Goal: Download file/media: Obtain a digital file from the website

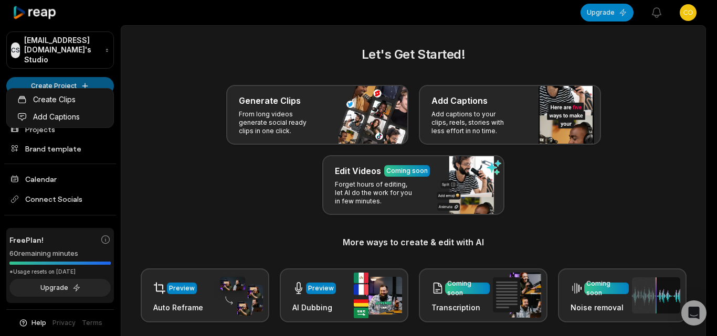
click at [70, 69] on html "CS [EMAIL_ADDRESS][DOMAIN_NAME]'s Studio Create Project Home Projects Brand tem…" at bounding box center [358, 168] width 717 height 336
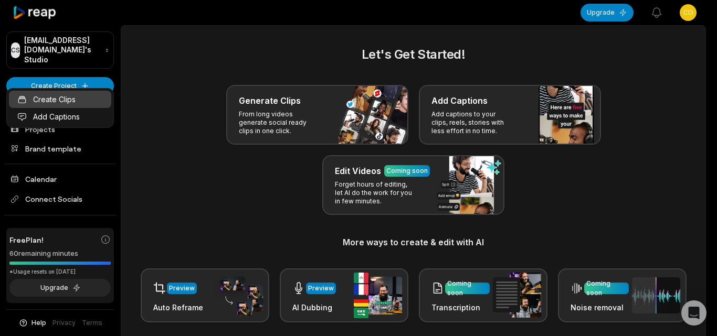
click at [103, 95] on link "Create Clips" at bounding box center [60, 99] width 102 height 17
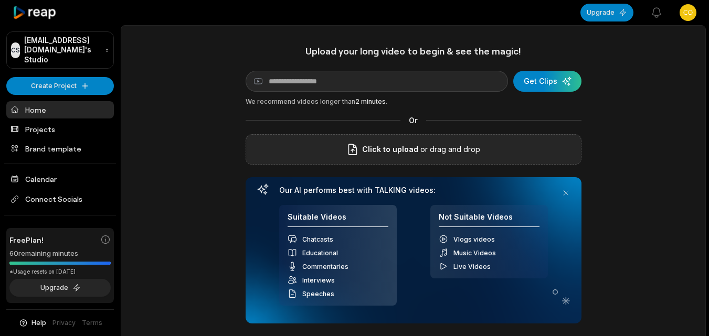
click at [340, 148] on div "Click to upload or drag and drop" at bounding box center [413, 149] width 336 height 30
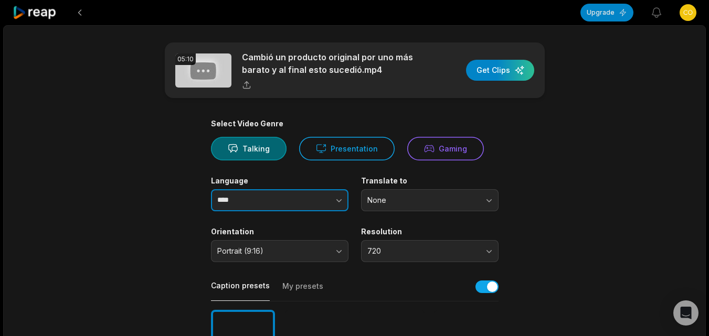
click at [340, 199] on icon "button" at bounding box center [339, 200] width 10 height 10
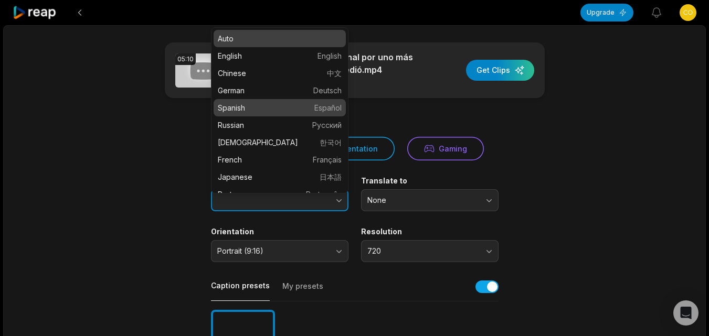
type input "*******"
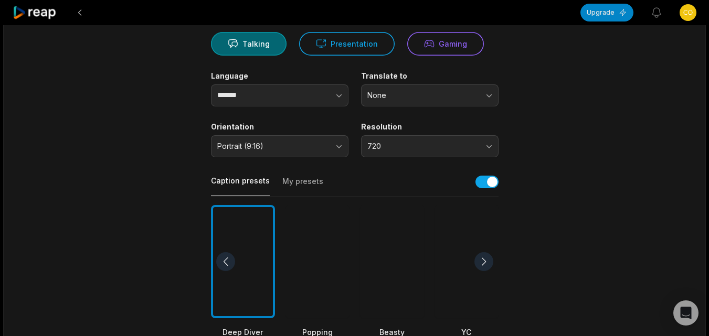
click at [371, 271] on div at bounding box center [392, 262] width 64 height 114
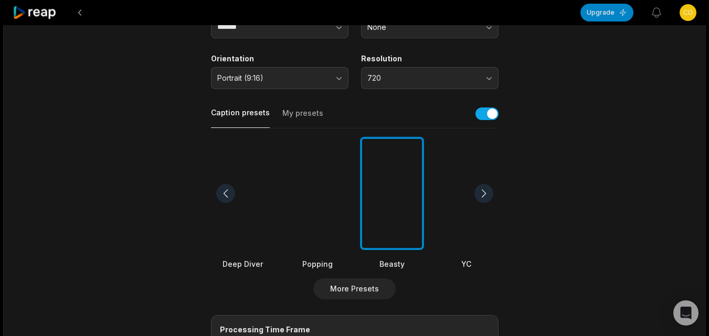
scroll to position [315, 0]
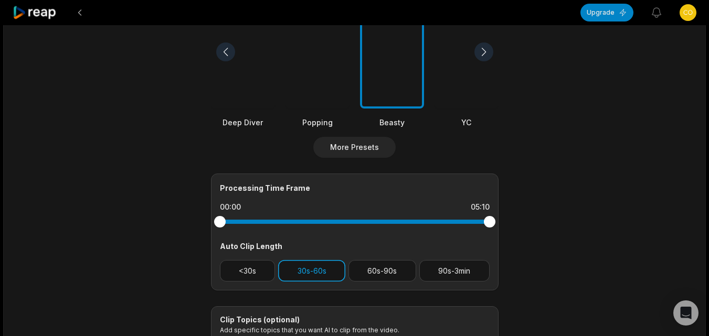
click at [278, 271] on button "30s-60s" at bounding box center [311, 271] width 67 height 22
click at [260, 269] on button "<30s" at bounding box center [248, 271] width 56 height 22
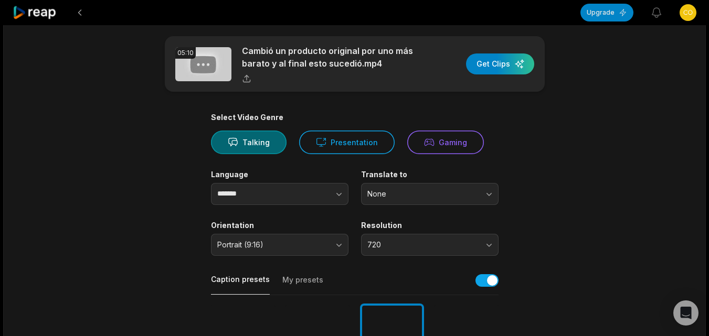
scroll to position [0, 0]
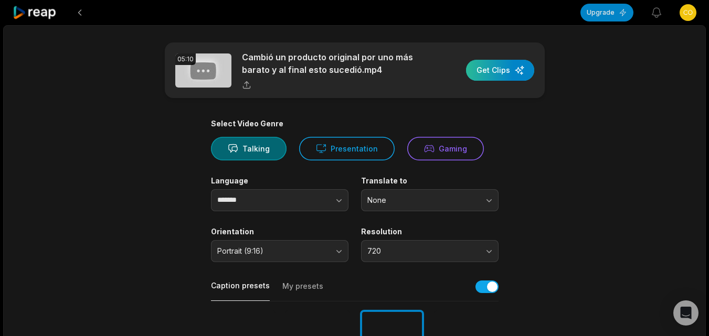
click at [495, 68] on div "button" at bounding box center [500, 70] width 68 height 21
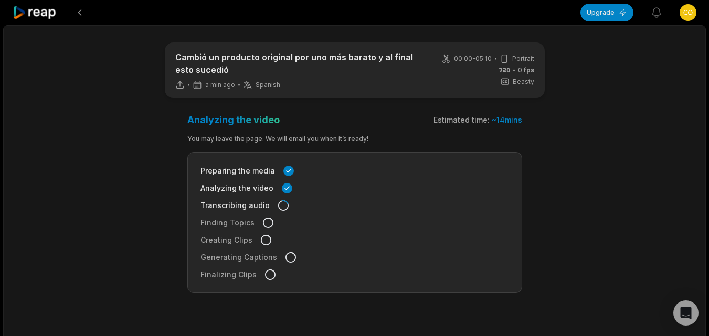
click at [50, 12] on icon at bounding box center [35, 13] width 45 height 14
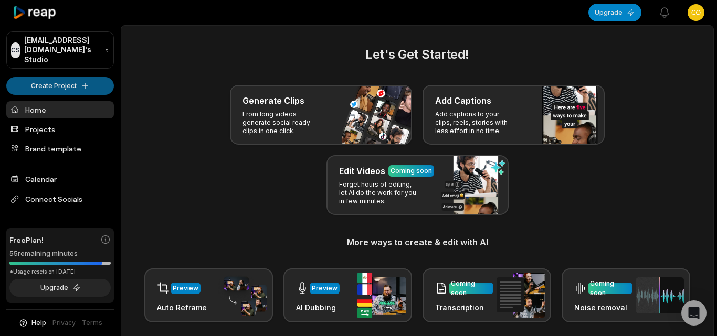
click at [57, 81] on html "CS Cock22ink@wotomail.com's Studio Create Project Home Projects Brand template …" at bounding box center [358, 168] width 717 height 336
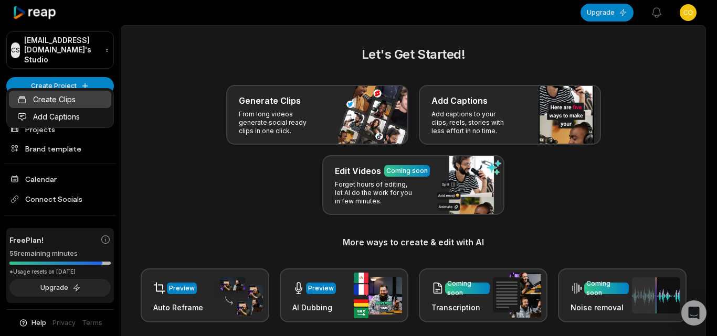
click at [70, 102] on link "Create Clips" at bounding box center [60, 99] width 102 height 17
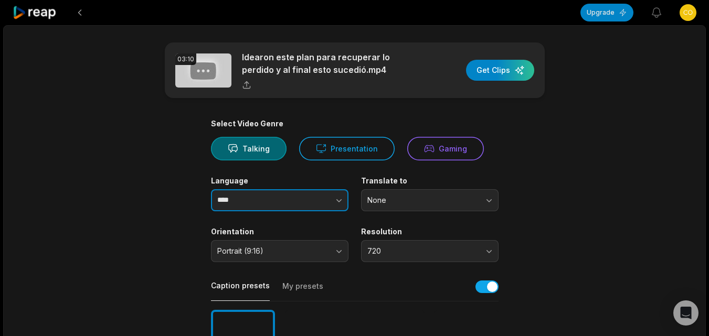
click at [336, 199] on icon "button" at bounding box center [339, 200] width 10 height 10
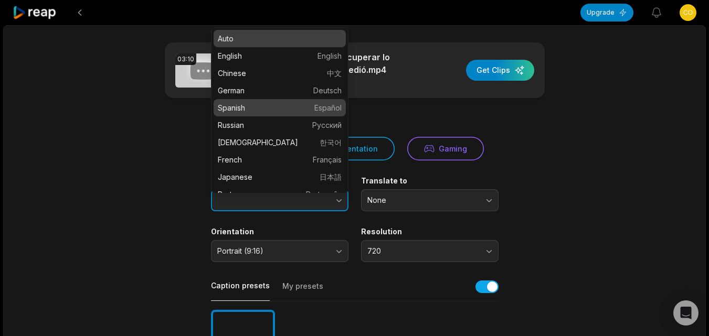
type input "*******"
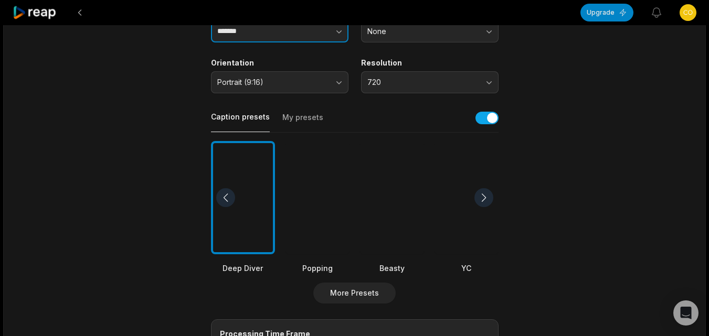
scroll to position [262, 0]
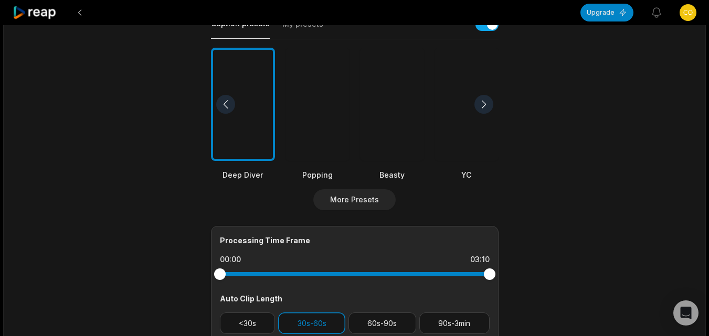
click at [391, 132] on div at bounding box center [392, 105] width 64 height 114
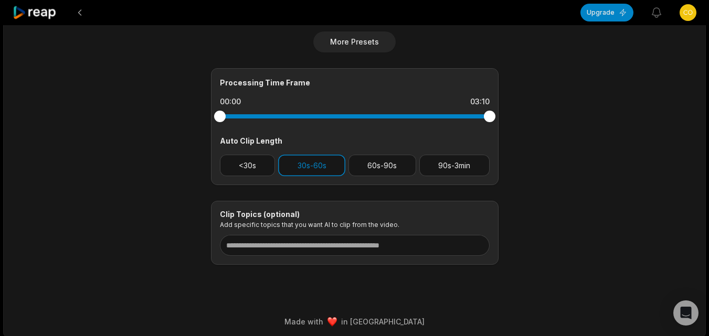
scroll to position [424, 0]
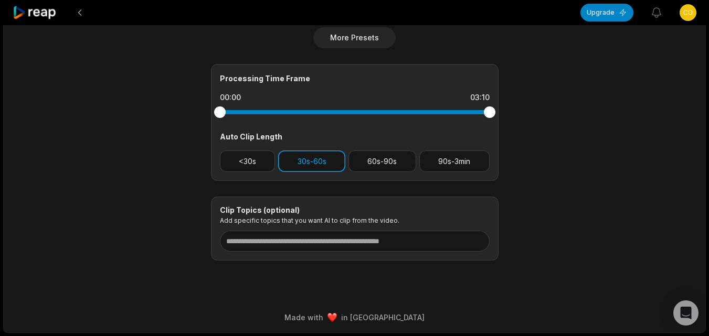
drag, startPoint x: 257, startPoint y: 166, endPoint x: 288, endPoint y: 161, distance: 31.9
click at [259, 165] on button "<30s" at bounding box center [248, 162] width 56 height 22
drag, startPoint x: 298, startPoint y: 166, endPoint x: 467, endPoint y: 166, distance: 168.4
click at [302, 166] on button "30s-60s" at bounding box center [311, 162] width 67 height 22
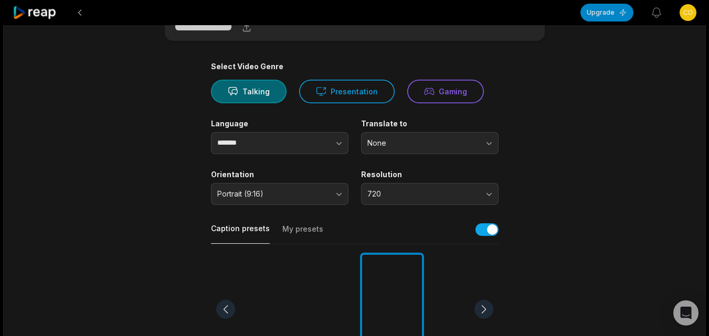
scroll to position [0, 0]
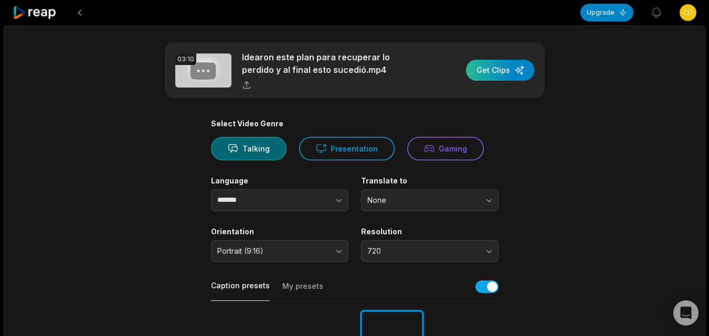
click at [505, 71] on div "button" at bounding box center [500, 70] width 68 height 21
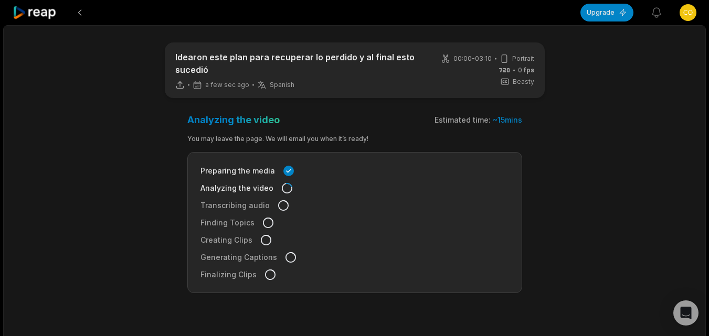
click at [44, 8] on icon at bounding box center [35, 13] width 45 height 14
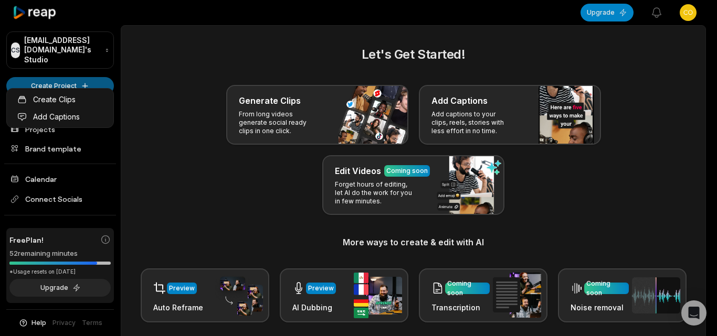
click at [63, 70] on html "CS Cock22ink@wotomail.com's Studio Create Project Home Projects Brand template …" at bounding box center [358, 168] width 717 height 336
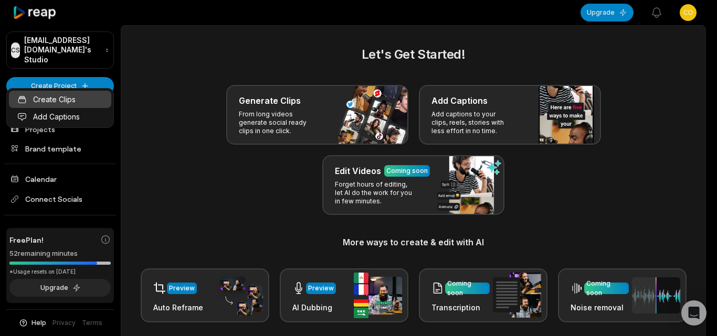
drag, startPoint x: 72, startPoint y: 95, endPoint x: 170, endPoint y: 112, distance: 99.0
click at [73, 95] on link "Create Clips" at bounding box center [60, 99] width 102 height 17
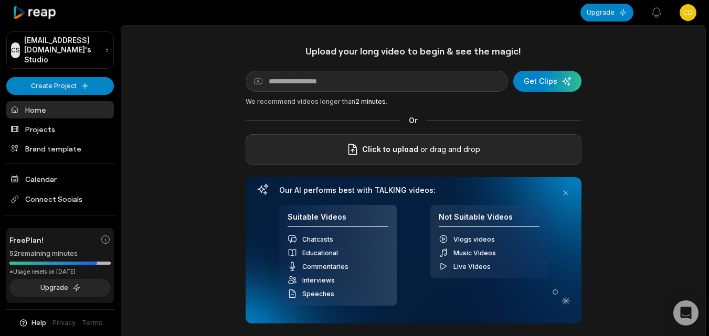
click at [407, 153] on span "Click to upload" at bounding box center [390, 149] width 56 height 13
click at [0, 0] on input "Click to upload" at bounding box center [0, 0] width 0 height 0
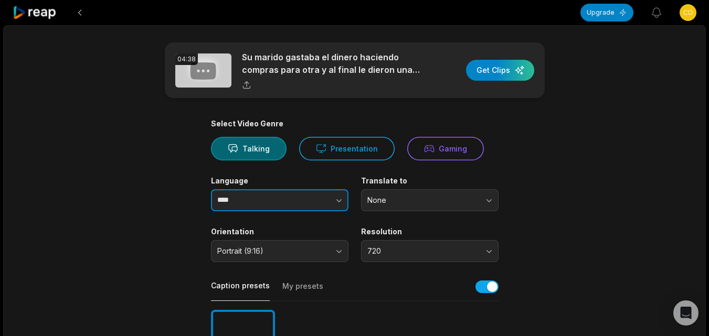
click at [335, 199] on icon "button" at bounding box center [339, 200] width 10 height 10
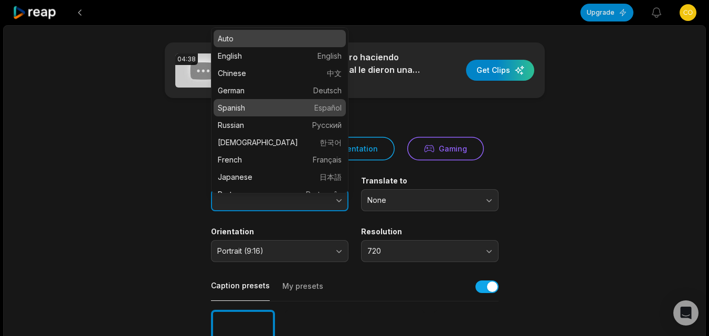
type input "*******"
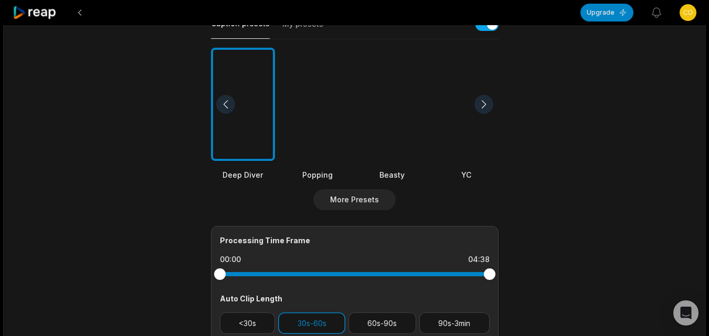
click at [394, 140] on div at bounding box center [392, 105] width 64 height 114
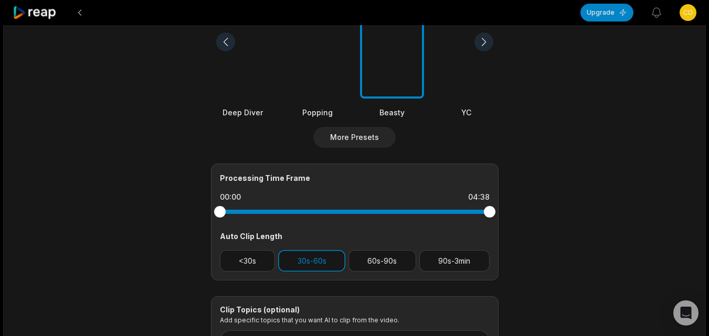
scroll to position [420, 0]
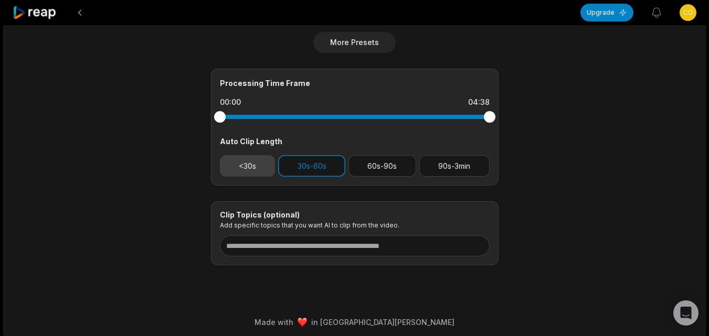
click at [267, 167] on button "<30s" at bounding box center [248, 166] width 56 height 22
click at [287, 162] on button "30s-60s" at bounding box center [311, 166] width 67 height 22
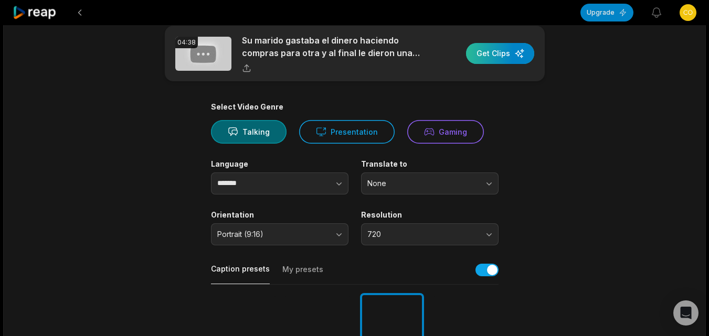
scroll to position [0, 0]
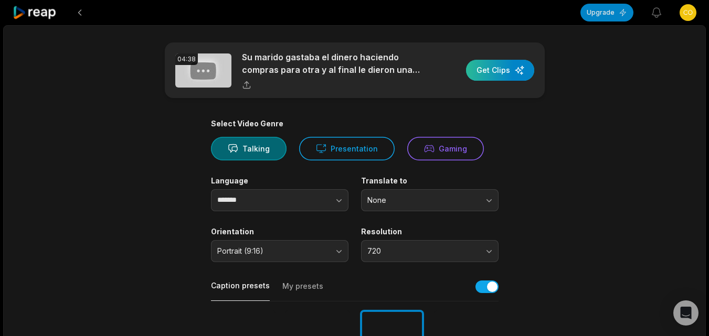
click at [517, 70] on div "button" at bounding box center [500, 70] width 68 height 21
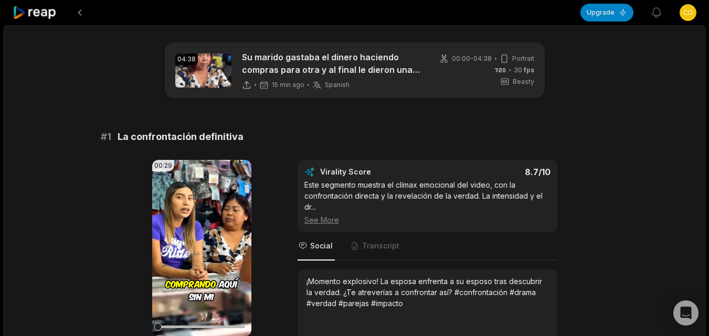
click at [41, 6] on icon at bounding box center [35, 13] width 45 height 14
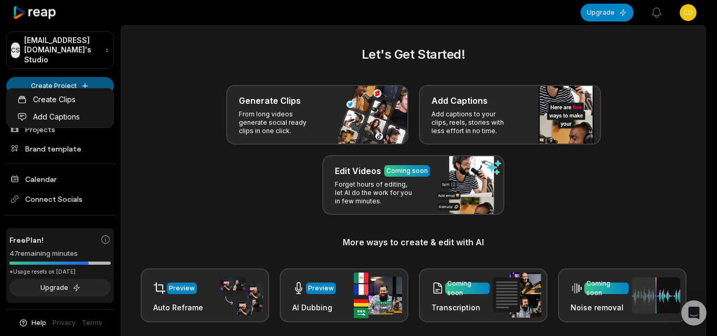
click at [57, 81] on html "CS Cock22ink@wotomail.com's Studio Create Project Home Projects Brand template …" at bounding box center [358, 168] width 717 height 336
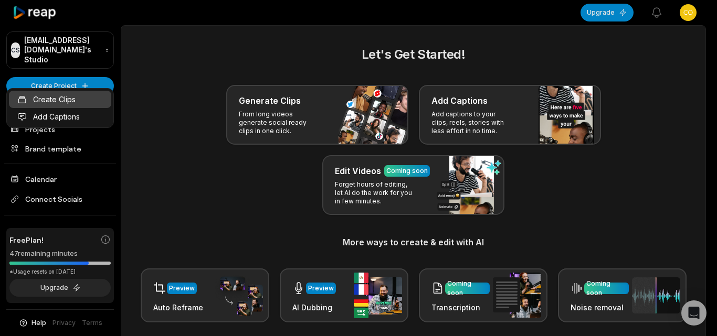
click at [60, 105] on link "Create Clips" at bounding box center [60, 99] width 102 height 17
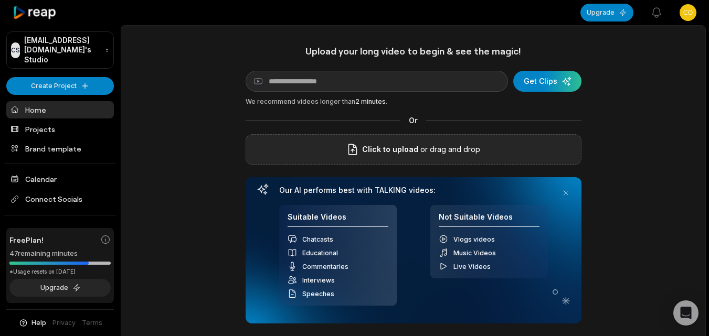
click at [329, 155] on div "Click to upload or drag and drop" at bounding box center [413, 149] width 336 height 30
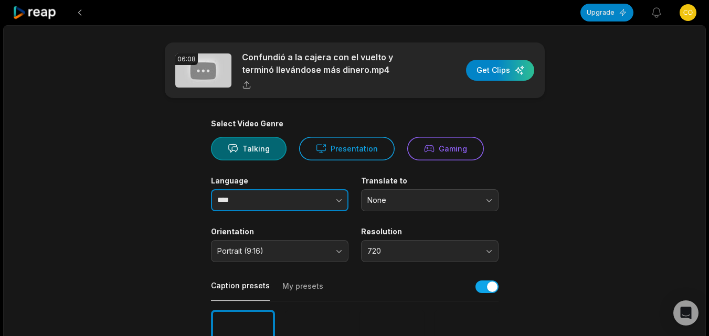
click at [336, 204] on icon "button" at bounding box center [339, 200] width 10 height 10
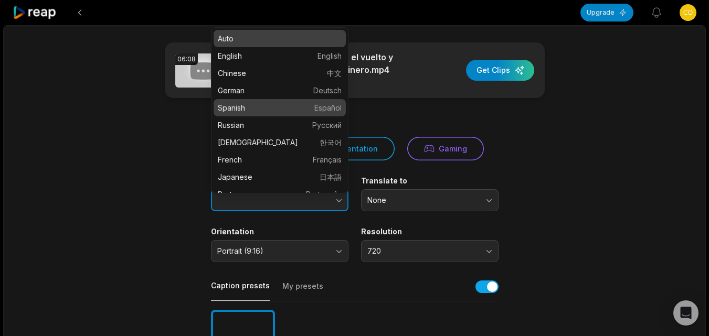
type input "*******"
drag, startPoint x: 265, startPoint y: 101, endPoint x: 295, endPoint y: 120, distance: 35.6
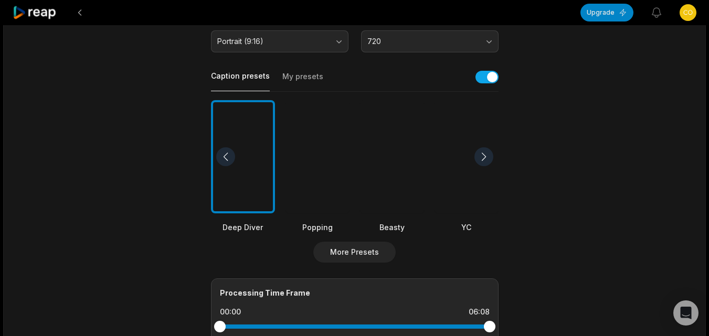
click at [397, 186] on div at bounding box center [392, 157] width 64 height 114
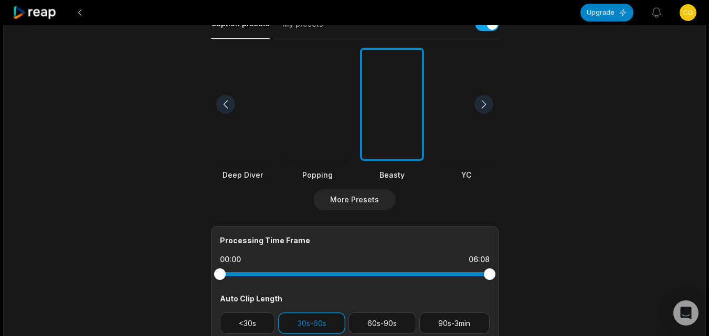
scroll to position [420, 0]
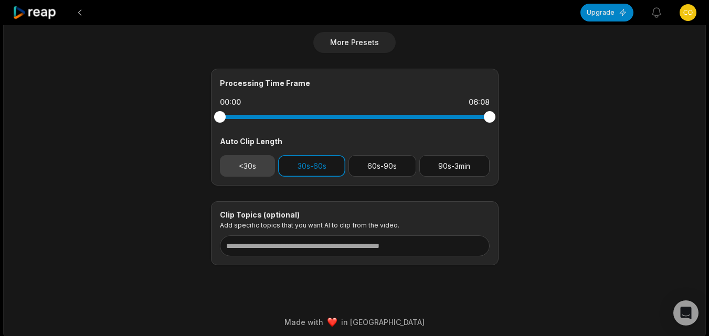
click at [255, 164] on button "<30s" at bounding box center [248, 166] width 56 height 22
drag, startPoint x: 308, startPoint y: 166, endPoint x: 314, endPoint y: 166, distance: 6.3
click at [312, 166] on button "30s-60s" at bounding box center [311, 166] width 67 height 22
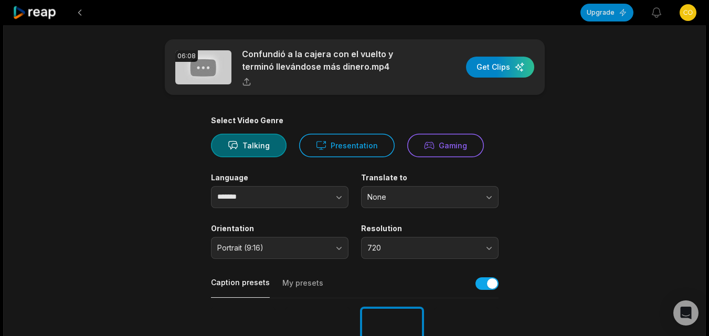
scroll to position [0, 0]
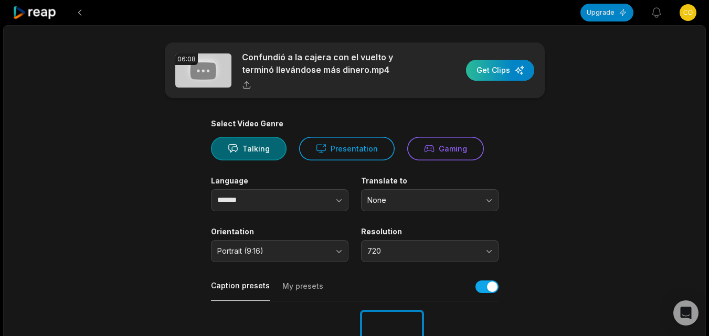
drag, startPoint x: 501, startPoint y: 71, endPoint x: 499, endPoint y: 76, distance: 5.6
click at [501, 71] on div "button" at bounding box center [500, 70] width 68 height 21
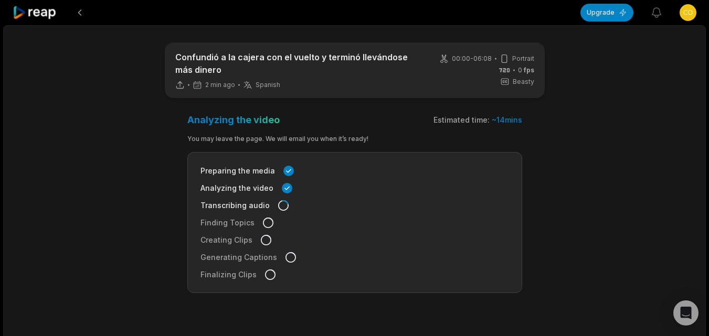
click at [47, 14] on icon at bounding box center [35, 13] width 45 height 14
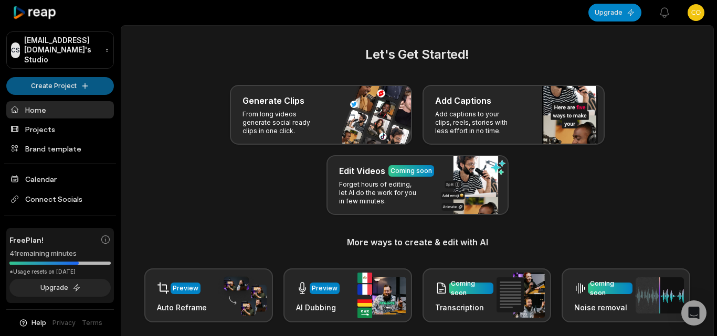
click at [51, 74] on html "CS Cock22ink@wotomail.com's Studio Create Project Home Projects Brand template …" at bounding box center [358, 168] width 717 height 336
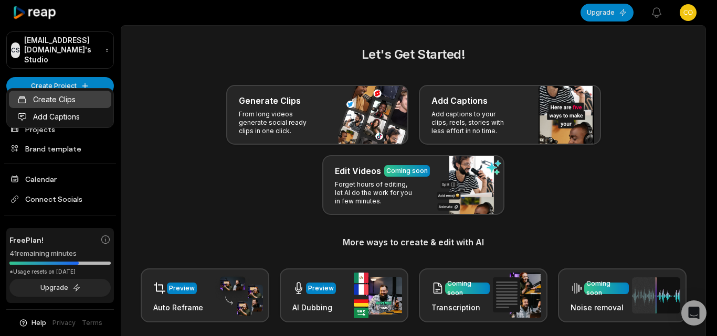
click at [54, 93] on link "Create Clips" at bounding box center [60, 99] width 102 height 17
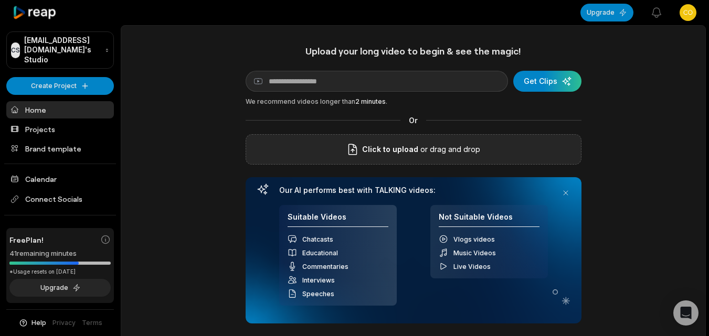
click at [341, 146] on div "Click to upload or drag and drop" at bounding box center [413, 149] width 336 height 30
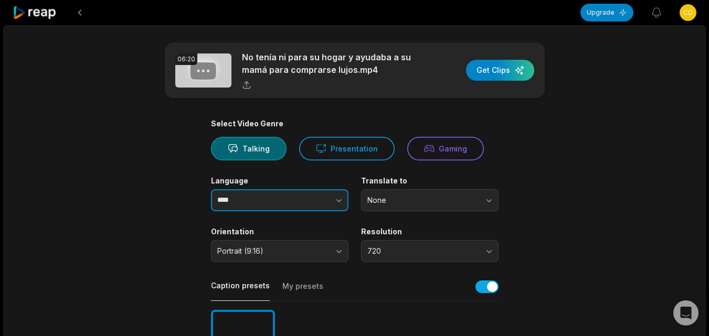
click at [336, 197] on icon "button" at bounding box center [339, 200] width 10 height 10
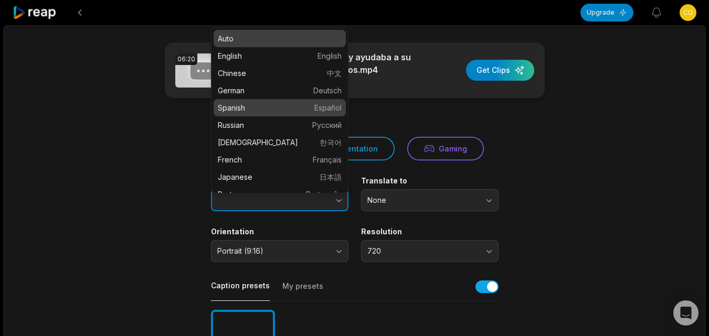
type input "*******"
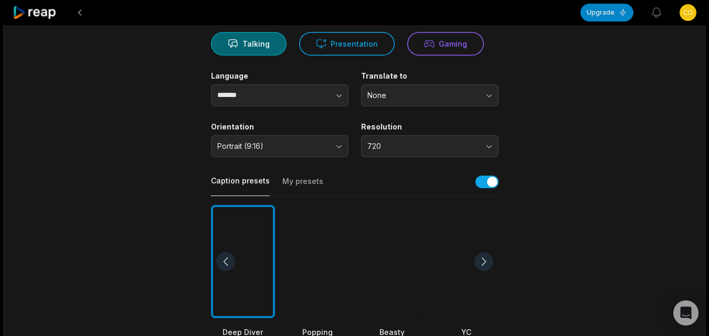
click at [387, 249] on div at bounding box center [392, 262] width 64 height 114
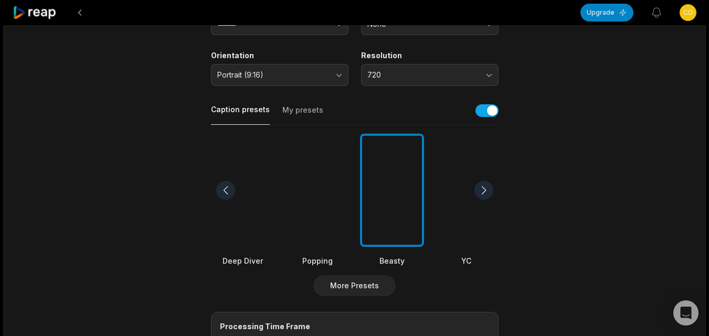
scroll to position [367, 0]
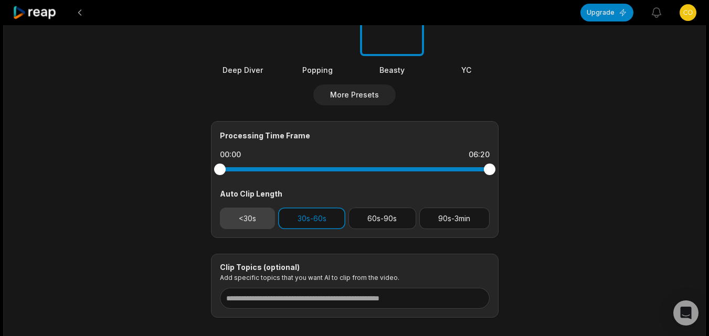
click at [255, 219] on button "<30s" at bounding box center [248, 219] width 56 height 22
click at [319, 219] on button "30s-60s" at bounding box center [311, 219] width 67 height 22
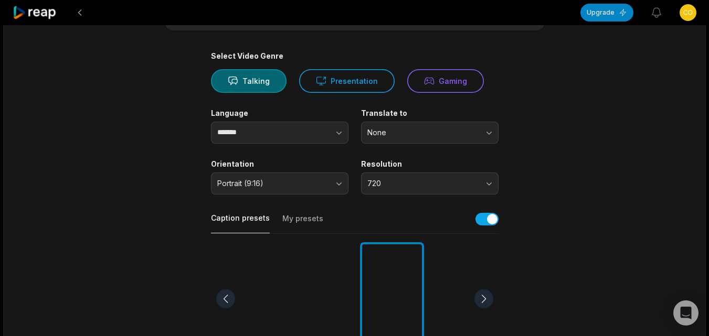
scroll to position [0, 0]
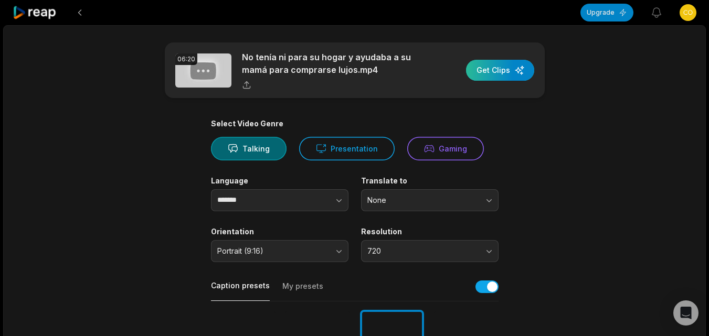
click at [498, 73] on div "button" at bounding box center [500, 70] width 68 height 21
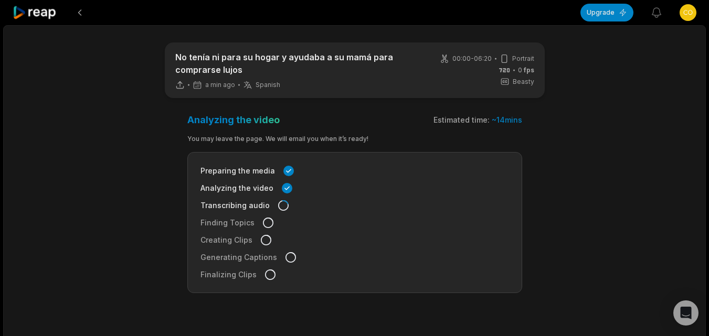
click at [50, 13] on icon at bounding box center [35, 13] width 45 height 14
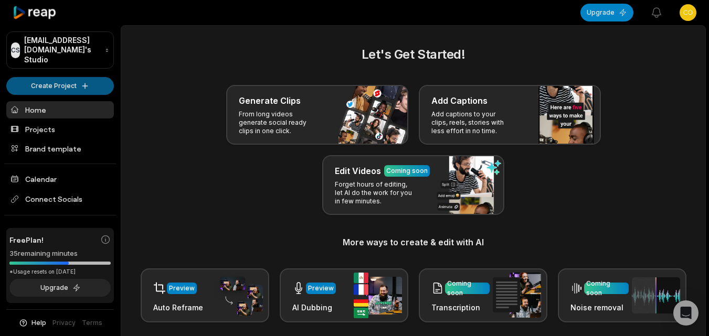
click at [74, 78] on html "CS [EMAIL_ADDRESS][DOMAIN_NAME]'s Studio Create Project Home Projects Brand tem…" at bounding box center [354, 168] width 709 height 336
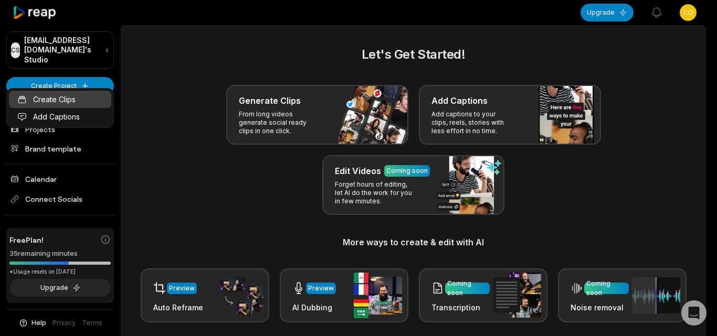
click at [75, 98] on link "Create Clips" at bounding box center [60, 99] width 102 height 17
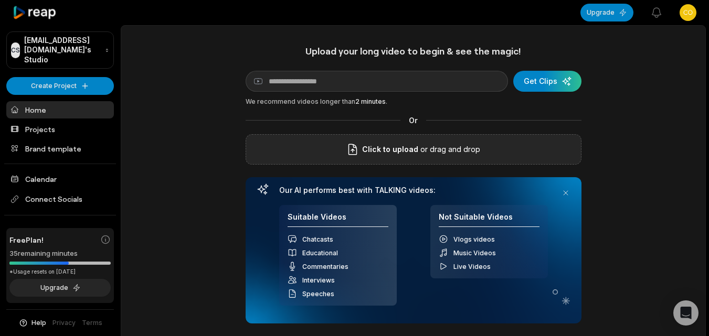
click at [384, 151] on span "Click to upload" at bounding box center [390, 149] width 56 height 13
click at [0, 0] on input "Click to upload" at bounding box center [0, 0] width 0 height 0
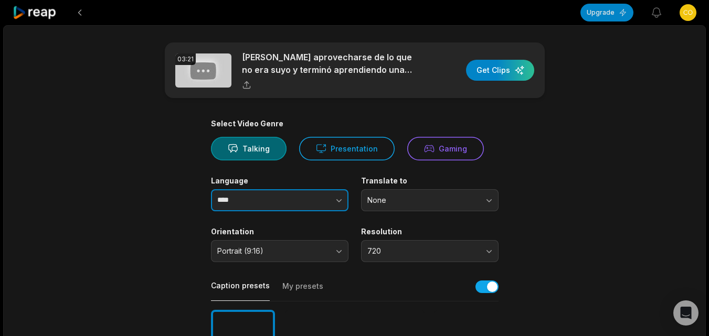
click at [258, 201] on input "****" at bounding box center [279, 200] width 137 height 22
click at [335, 196] on icon "button" at bounding box center [339, 200] width 10 height 10
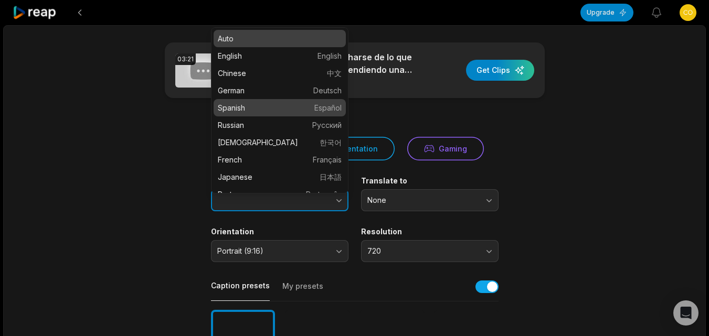
type input "*******"
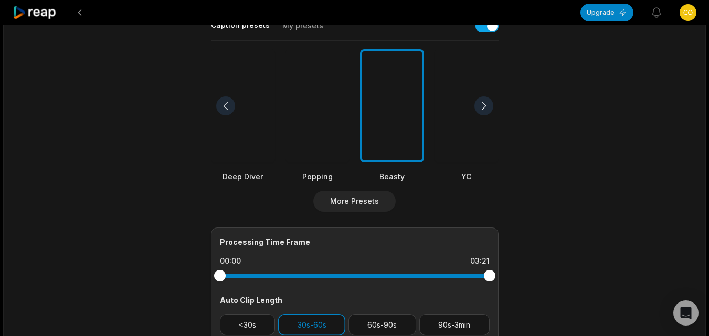
scroll to position [262, 0]
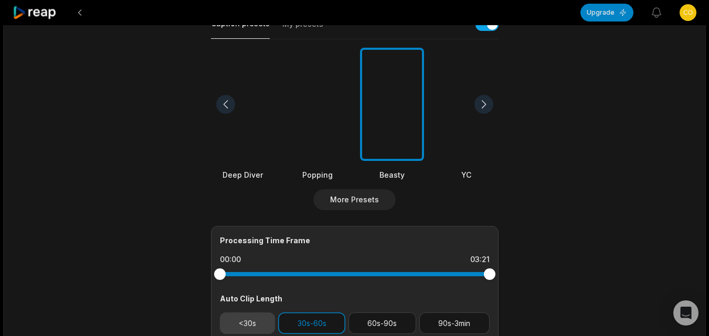
click at [260, 329] on button "<30s" at bounding box center [248, 324] width 56 height 22
drag, startPoint x: 294, startPoint y: 322, endPoint x: 302, endPoint y: 321, distance: 7.5
click at [295, 322] on button "30s-60s" at bounding box center [311, 324] width 67 height 22
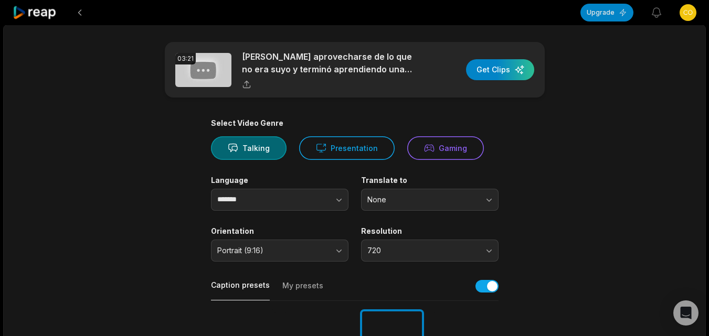
scroll to position [0, 0]
click at [486, 73] on div "button" at bounding box center [500, 70] width 68 height 21
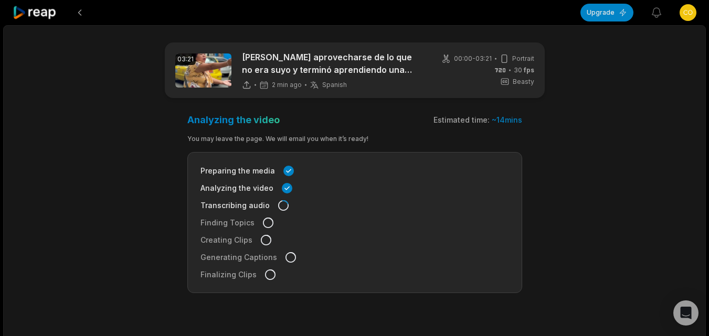
click at [40, 15] on icon at bounding box center [35, 13] width 45 height 14
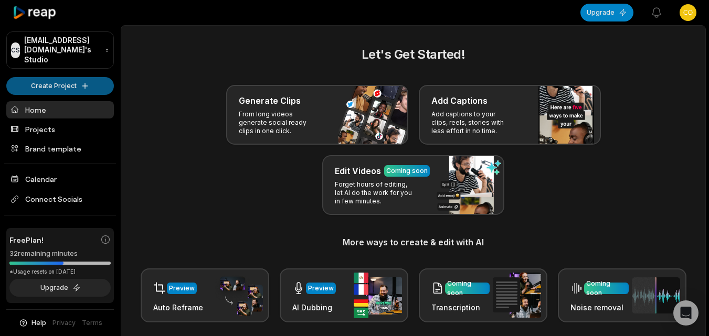
click at [71, 72] on html "CS Cock22ink@wotomail.com's Studio Create Project Home Projects Brand template …" at bounding box center [354, 168] width 709 height 336
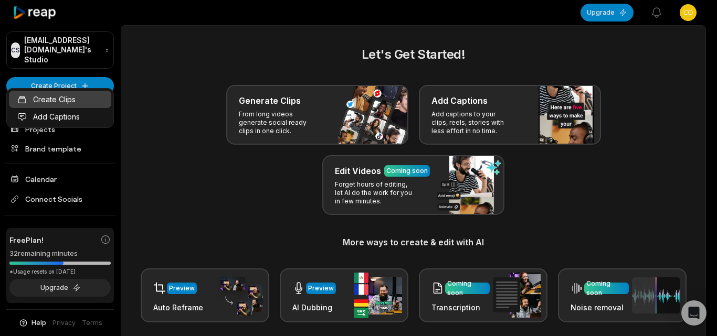
click at [76, 95] on link "Create Clips" at bounding box center [60, 99] width 102 height 17
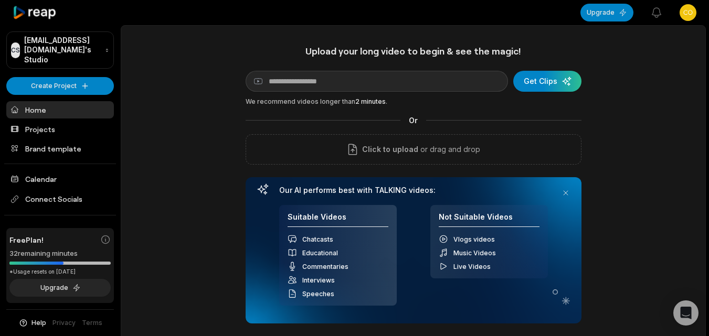
click at [302, 147] on div "Click to upload or drag and drop" at bounding box center [413, 149] width 336 height 30
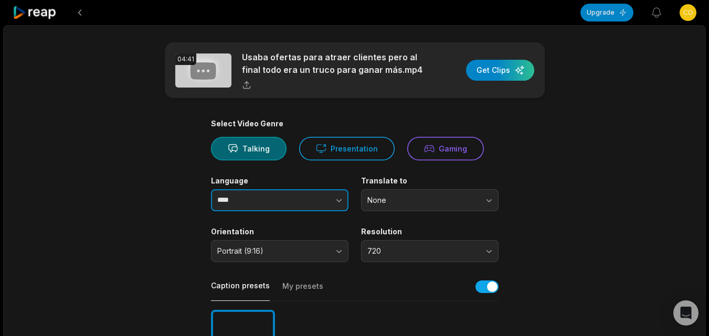
click at [335, 196] on icon "button" at bounding box center [339, 200] width 10 height 10
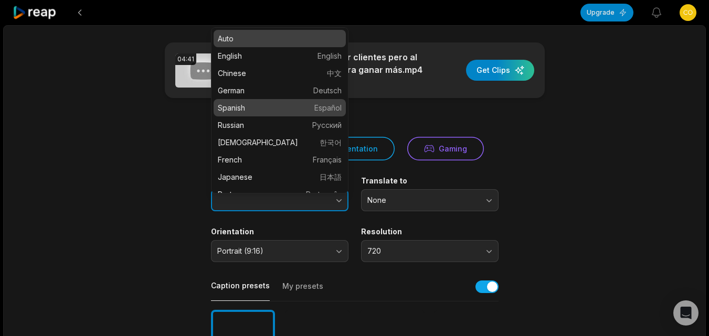
type input "*******"
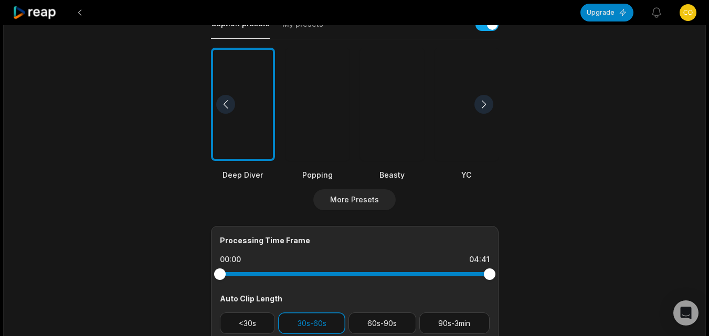
click at [403, 137] on div at bounding box center [392, 105] width 64 height 114
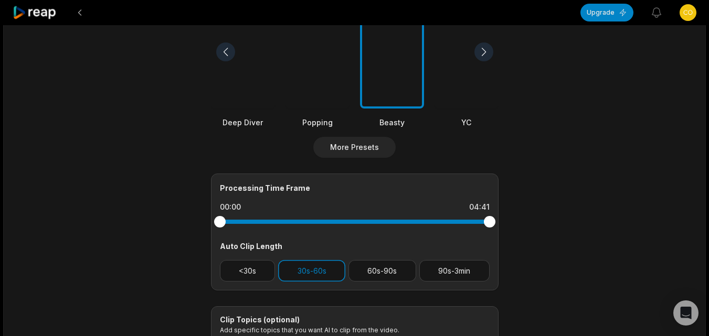
scroll to position [420, 0]
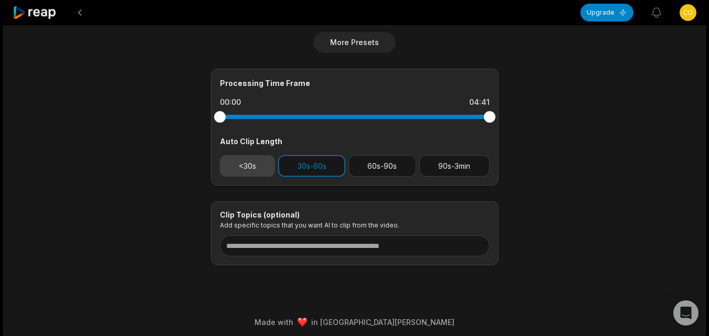
click at [240, 162] on button "<30s" at bounding box center [248, 166] width 56 height 22
click at [323, 157] on button "30s-60s" at bounding box center [311, 166] width 67 height 22
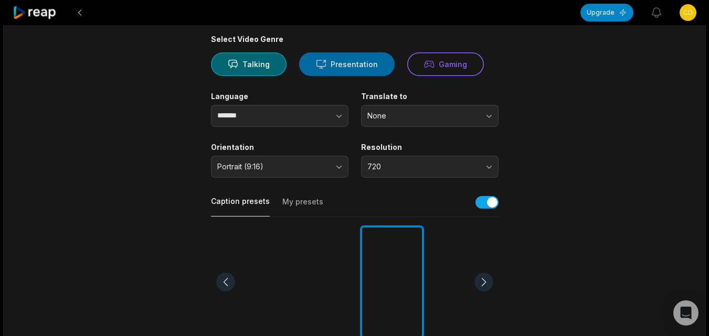
scroll to position [0, 0]
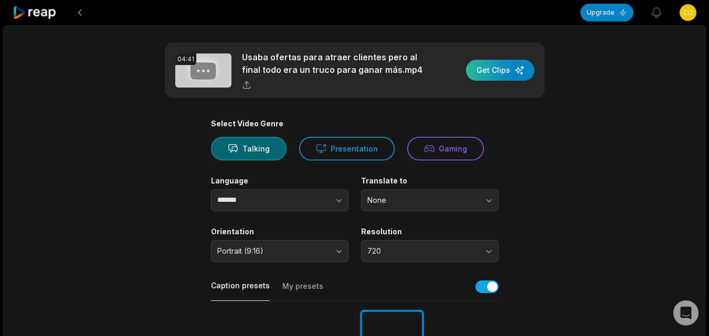
click at [488, 70] on div "button" at bounding box center [500, 70] width 68 height 21
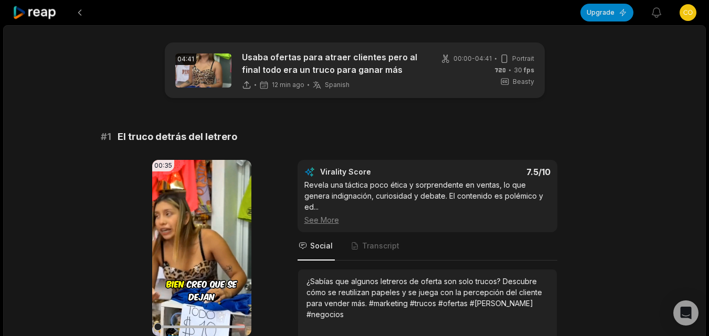
click at [38, 12] on icon at bounding box center [35, 13] width 45 height 14
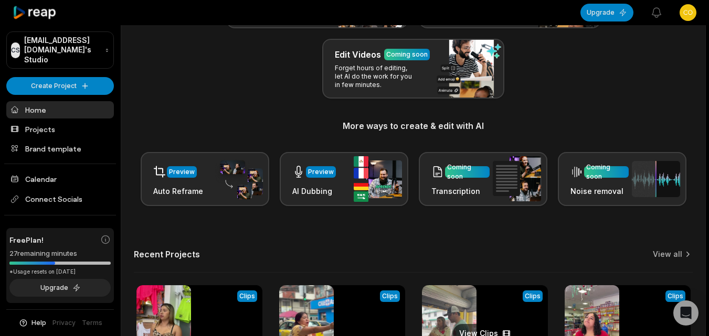
scroll to position [157, 0]
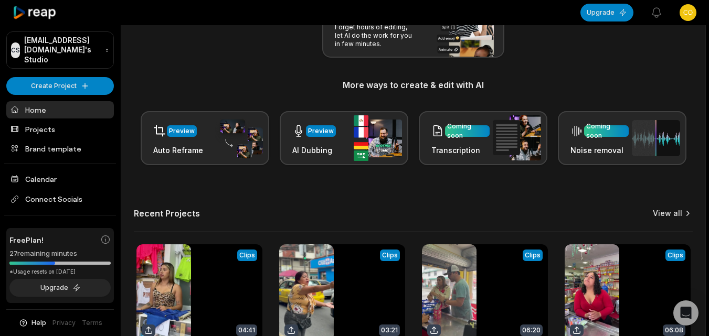
drag, startPoint x: 678, startPoint y: 213, endPoint x: 661, endPoint y: 218, distance: 16.9
click at [677, 213] on link "View all" at bounding box center [667, 213] width 29 height 10
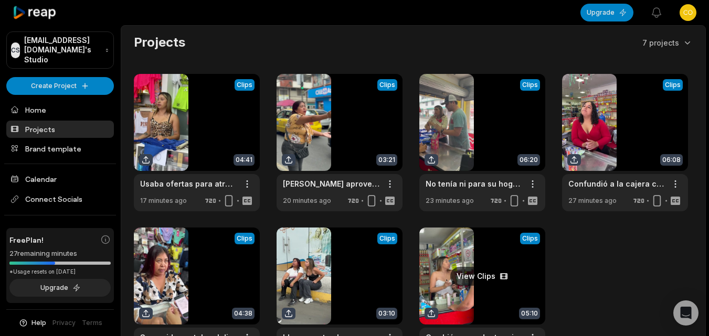
click at [478, 275] on link at bounding box center [482, 296] width 126 height 137
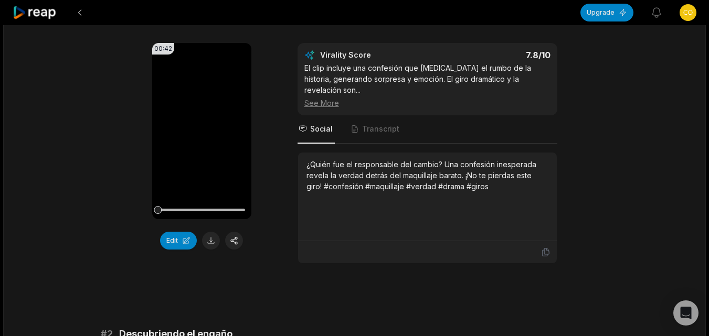
scroll to position [157, 0]
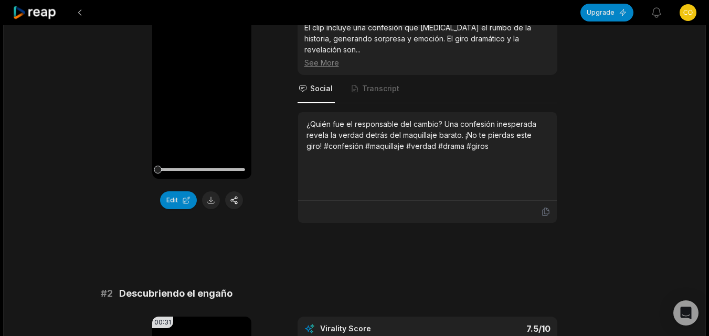
click at [547, 207] on icon at bounding box center [545, 211] width 9 height 9
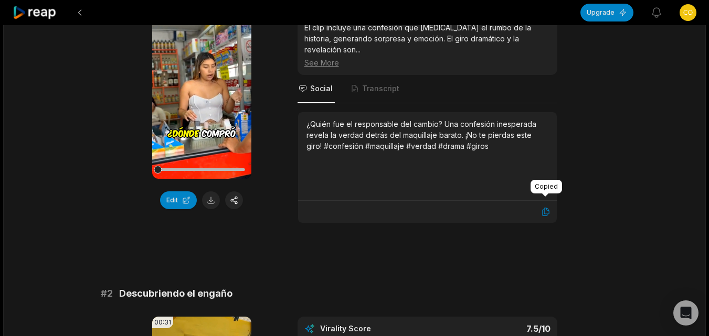
click at [212, 199] on button at bounding box center [211, 200] width 18 height 18
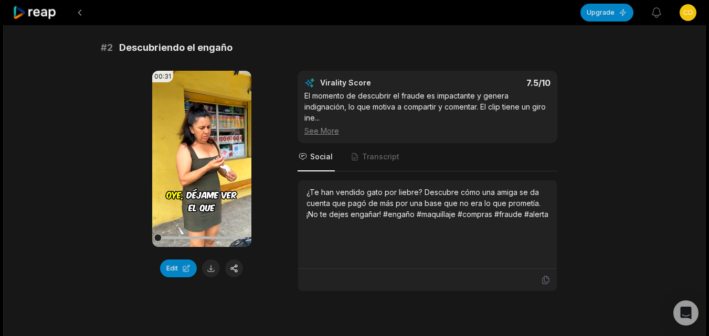
scroll to position [420, 0]
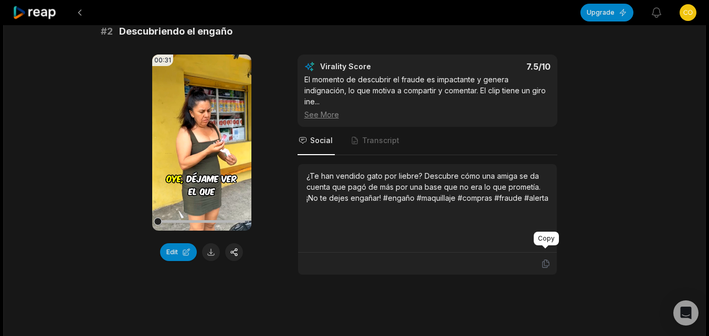
click at [546, 259] on icon at bounding box center [545, 263] width 9 height 9
click at [203, 243] on button at bounding box center [211, 252] width 18 height 18
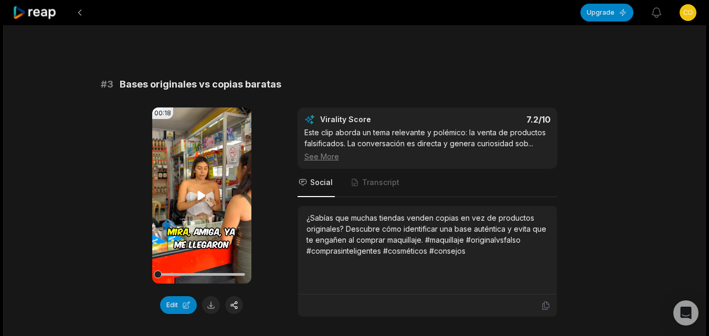
scroll to position [682, 0]
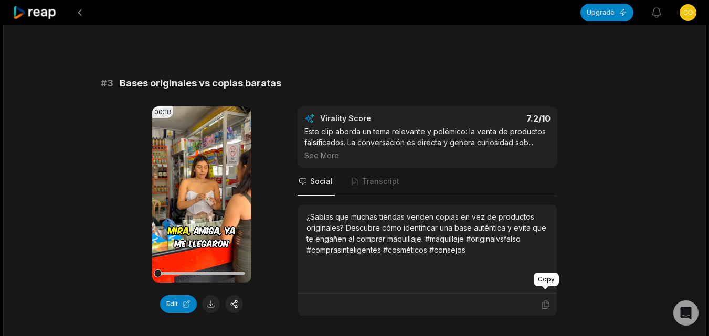
click at [541, 300] on icon at bounding box center [545, 304] width 9 height 9
click at [215, 295] on button at bounding box center [211, 304] width 18 height 18
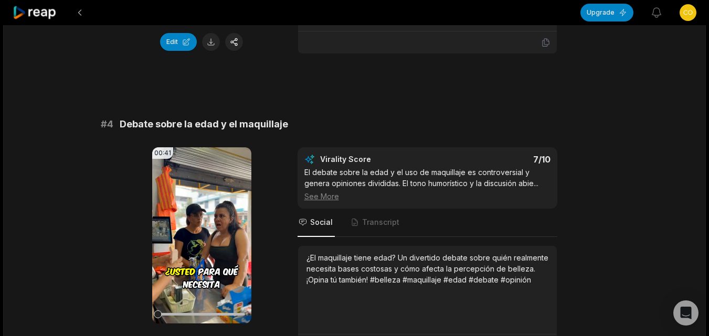
scroll to position [997, 0]
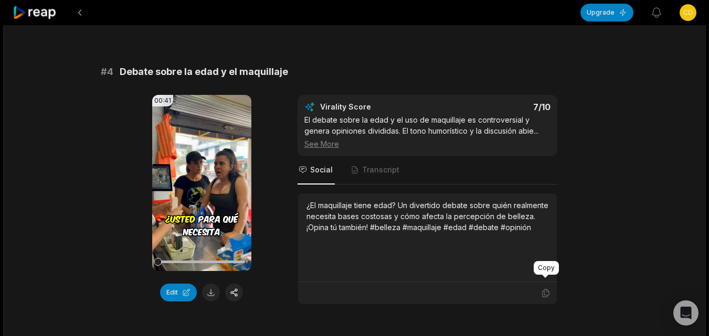
click at [550, 289] on icon at bounding box center [545, 293] width 9 height 9
click at [215, 284] on button at bounding box center [211, 293] width 18 height 18
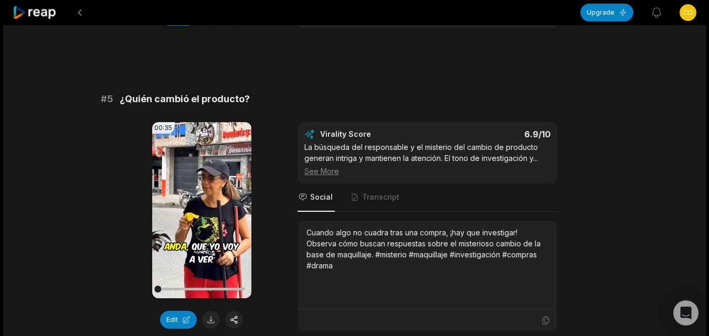
scroll to position [1311, 0]
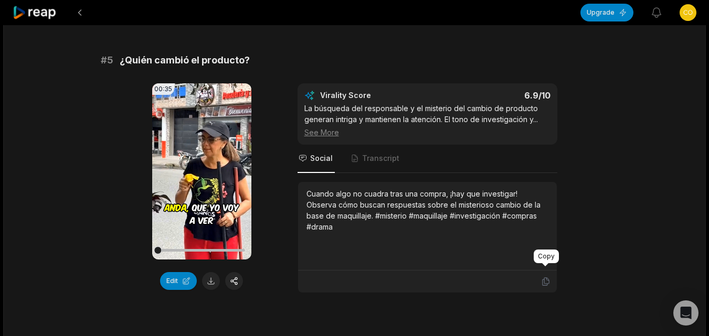
click at [546, 277] on icon at bounding box center [545, 281] width 9 height 9
click at [214, 275] on button at bounding box center [211, 281] width 18 height 18
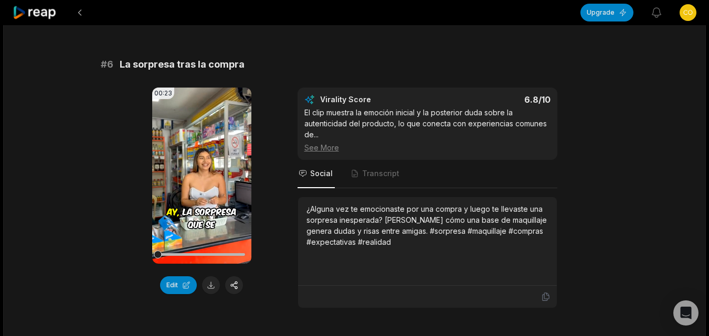
scroll to position [1626, 0]
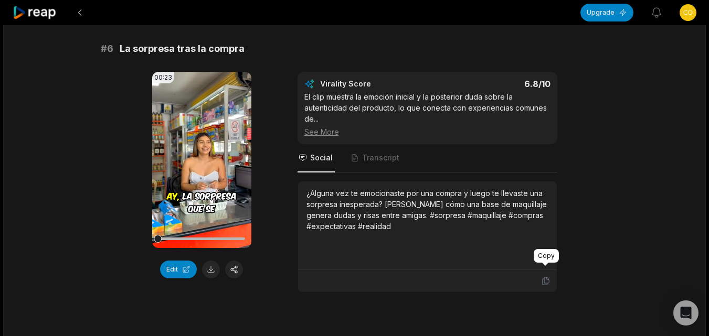
click at [545, 276] on icon at bounding box center [545, 280] width 9 height 9
click at [208, 261] on button at bounding box center [211, 270] width 18 height 18
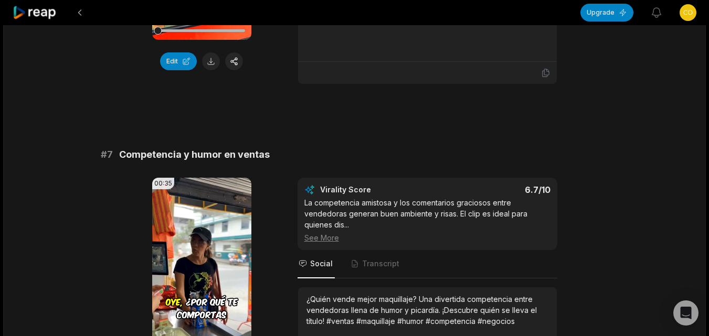
scroll to position [1888, 0]
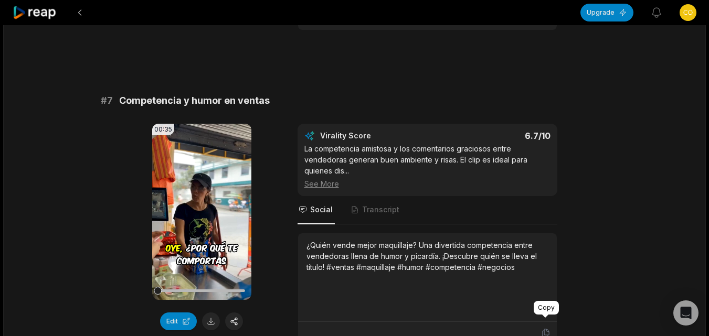
click at [541, 328] on icon at bounding box center [545, 332] width 9 height 9
click at [206, 313] on button at bounding box center [211, 322] width 18 height 18
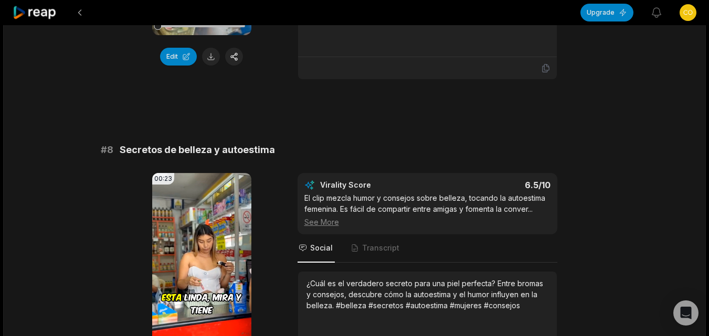
scroll to position [2203, 0]
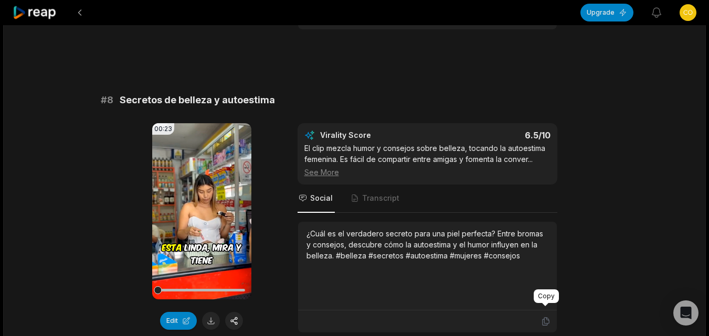
click at [543, 318] on icon at bounding box center [545, 322] width 6 height 8
click at [209, 312] on button at bounding box center [211, 321] width 18 height 18
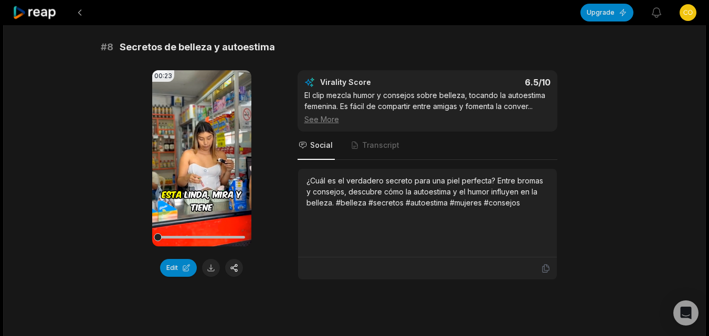
scroll to position [2268, 0]
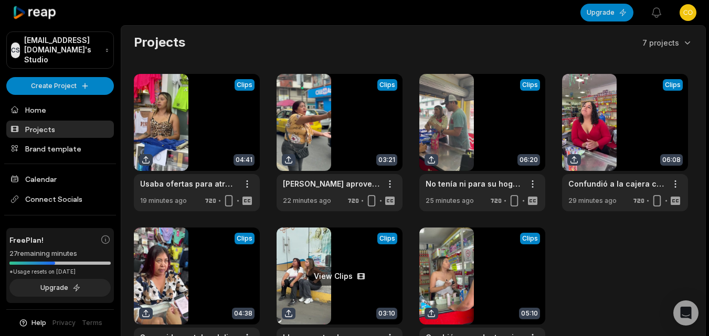
click at [317, 260] on link at bounding box center [339, 296] width 126 height 137
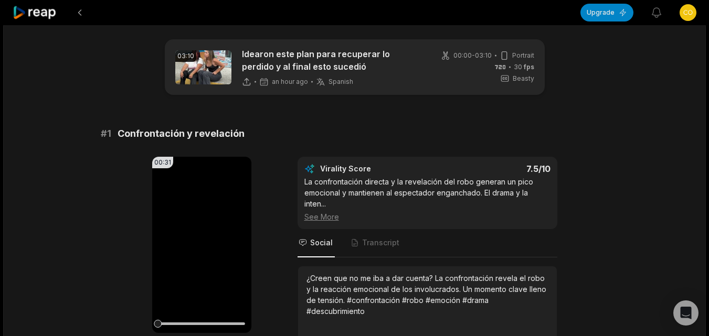
scroll to position [36, 0]
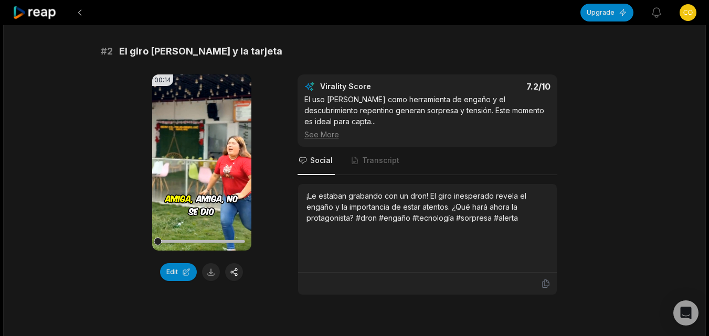
scroll to position [420, 0]
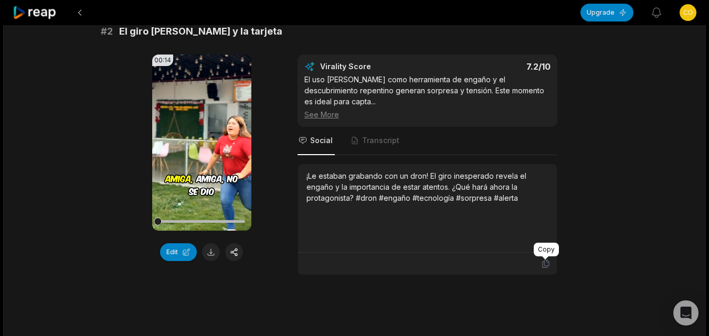
click at [548, 264] on icon at bounding box center [545, 264] width 6 height 8
click at [210, 251] on button at bounding box center [211, 252] width 18 height 18
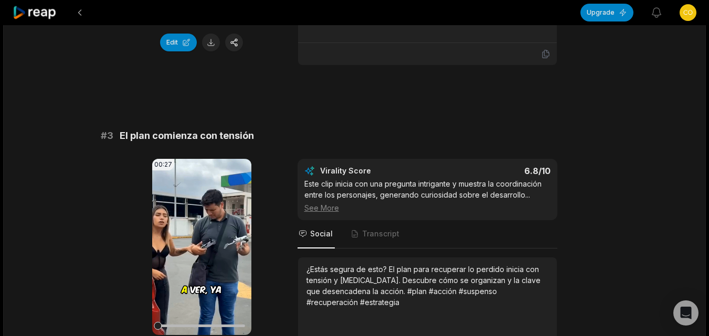
scroll to position [682, 0]
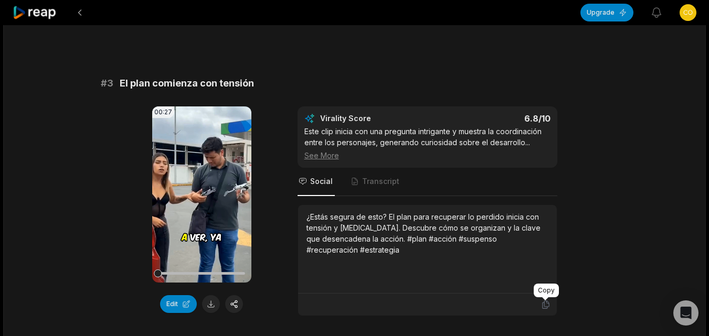
click at [548, 302] on icon at bounding box center [545, 304] width 9 height 9
click at [211, 304] on button at bounding box center [211, 304] width 18 height 18
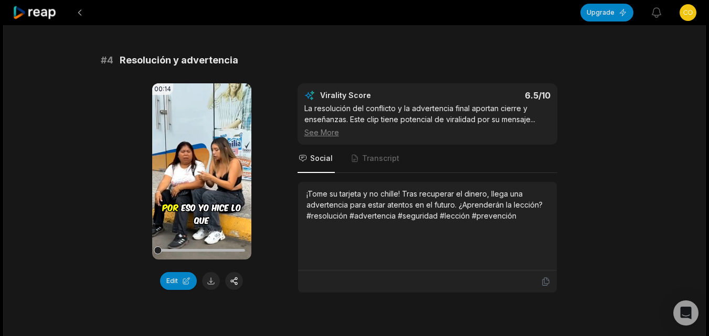
scroll to position [1102, 0]
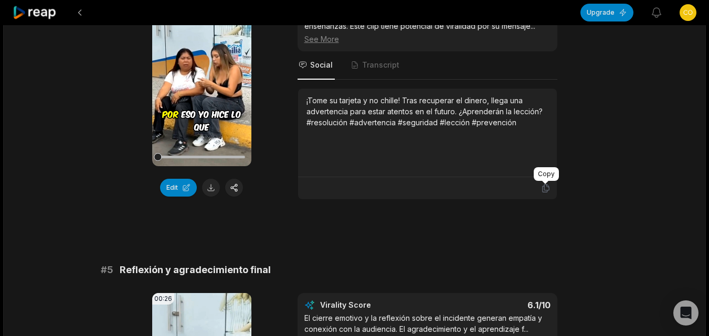
click at [543, 187] on icon at bounding box center [545, 188] width 9 height 9
click at [210, 189] on button at bounding box center [211, 188] width 18 height 18
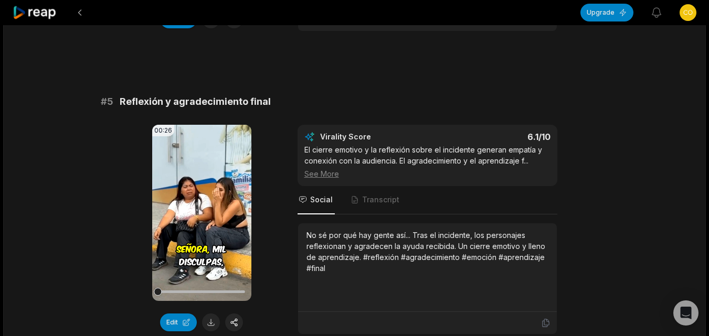
scroll to position [1364, 0]
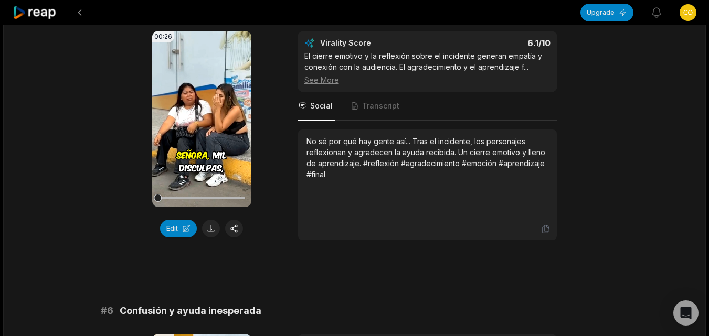
click at [549, 226] on icon at bounding box center [545, 229] width 9 height 9
click at [208, 232] on button at bounding box center [211, 229] width 18 height 18
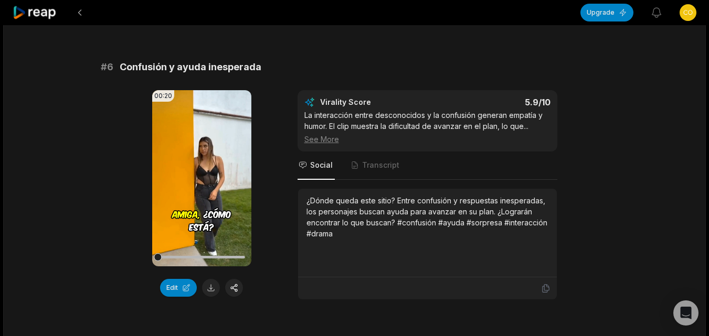
scroll to position [1651, 0]
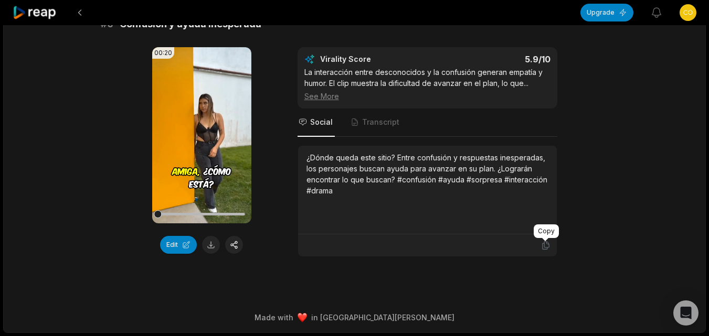
click at [548, 241] on div at bounding box center [545, 239] width 6 height 3
click at [547, 245] on icon at bounding box center [545, 245] width 9 height 9
click at [205, 242] on button at bounding box center [211, 245] width 18 height 18
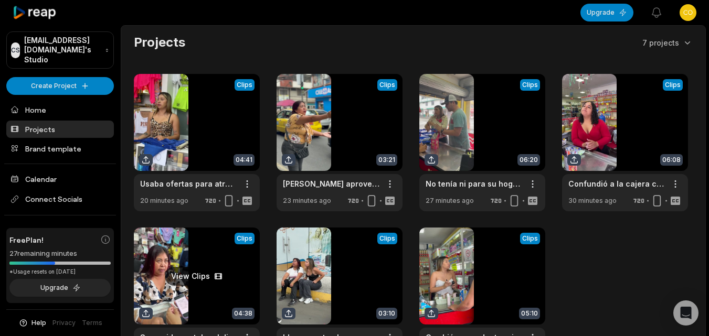
click at [188, 273] on link at bounding box center [197, 296] width 126 height 137
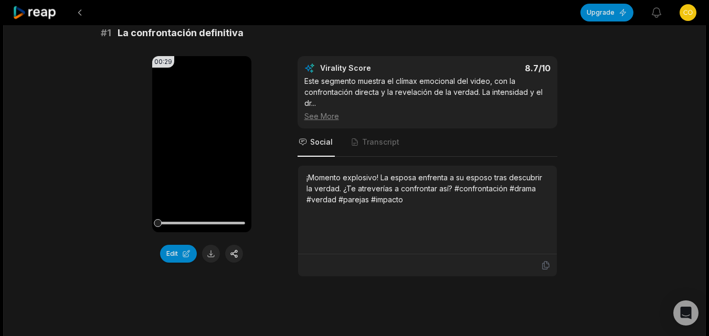
scroll to position [105, 0]
click at [544, 264] on icon at bounding box center [545, 265] width 6 height 8
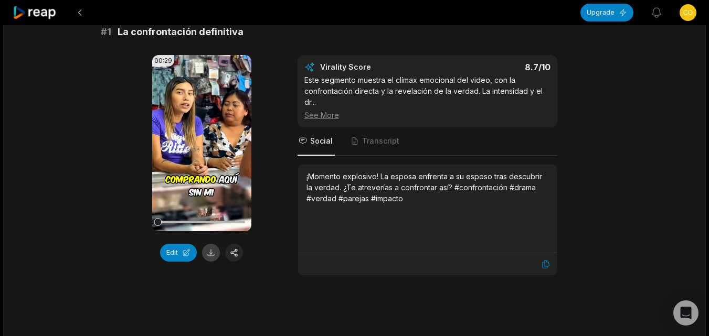
click at [212, 251] on button at bounding box center [211, 253] width 18 height 18
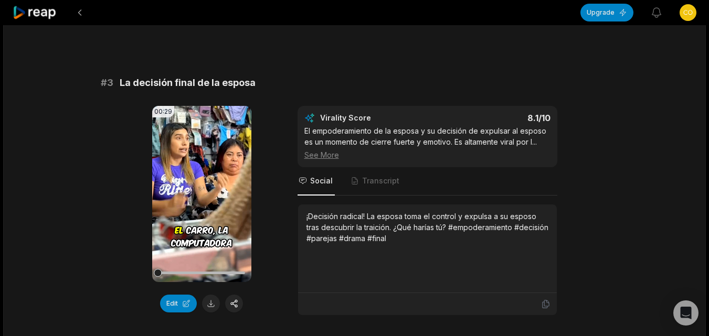
scroll to position [734, 0]
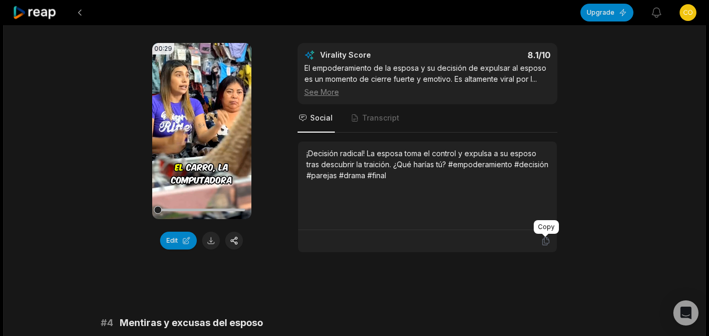
click at [541, 240] on icon at bounding box center [545, 241] width 9 height 9
click at [210, 241] on button at bounding box center [211, 241] width 18 height 18
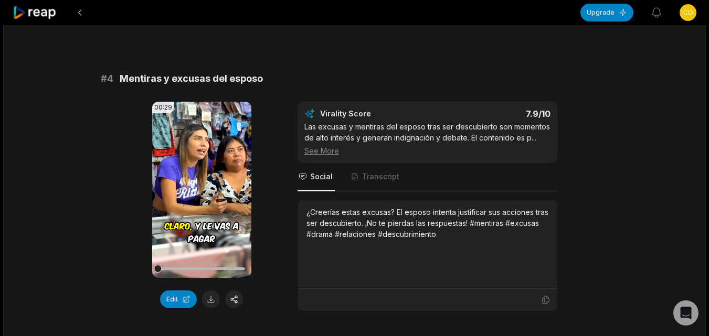
scroll to position [997, 0]
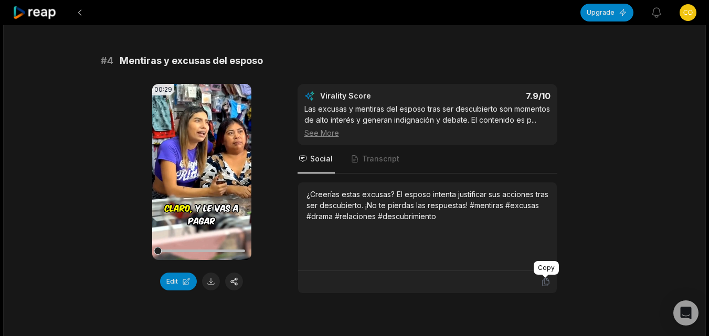
click at [543, 284] on icon at bounding box center [545, 281] width 9 height 9
click at [210, 287] on button at bounding box center [211, 282] width 18 height 18
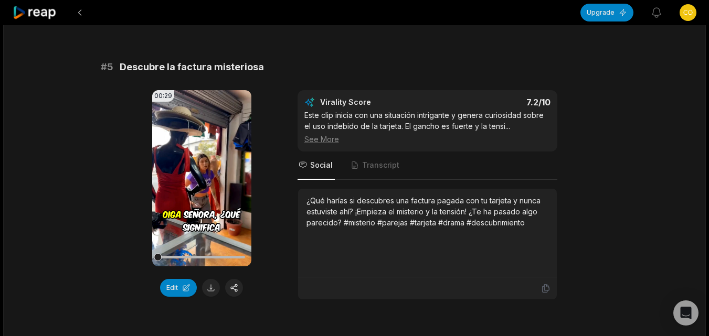
scroll to position [1311, 0]
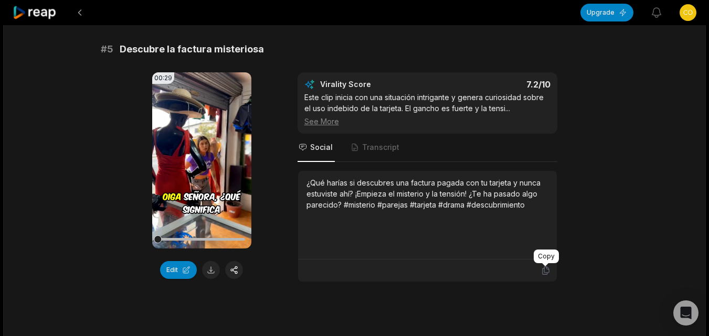
drag, startPoint x: 545, startPoint y: 270, endPoint x: 531, endPoint y: 271, distance: 13.7
click at [545, 270] on icon at bounding box center [545, 270] width 9 height 9
click at [208, 273] on button at bounding box center [211, 270] width 18 height 18
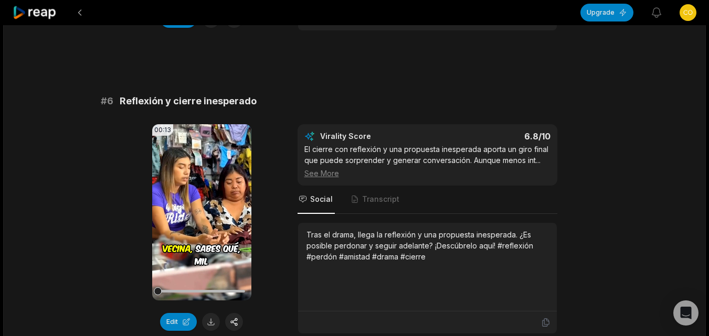
scroll to position [1574, 0]
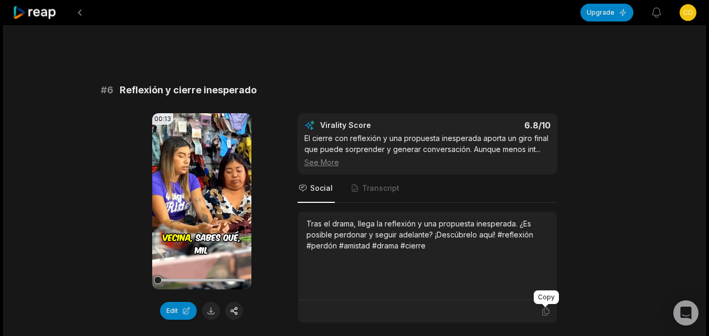
click at [543, 314] on icon at bounding box center [545, 311] width 9 height 9
click at [212, 309] on button at bounding box center [211, 311] width 18 height 18
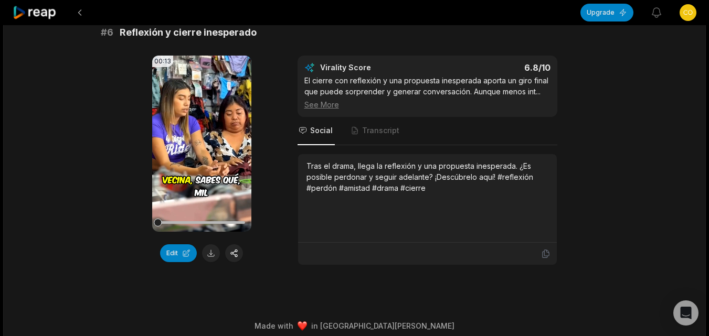
scroll to position [1640, 0]
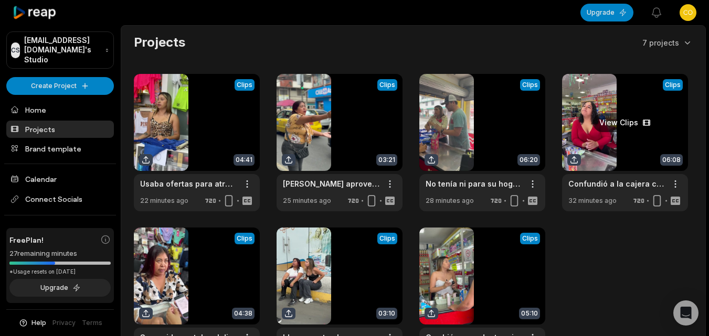
click at [594, 133] on link at bounding box center [625, 142] width 126 height 137
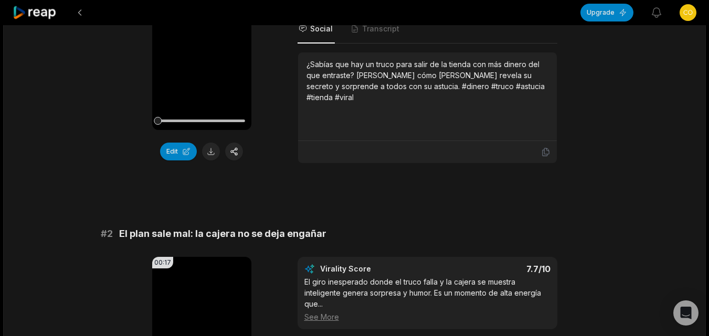
scroll to position [210, 0]
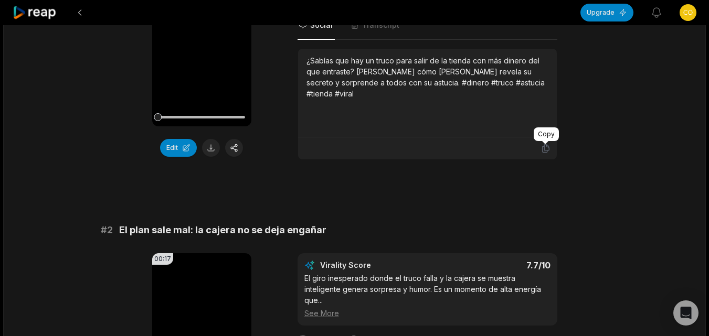
click at [545, 146] on icon at bounding box center [545, 148] width 9 height 9
click at [211, 143] on button at bounding box center [211, 148] width 18 height 18
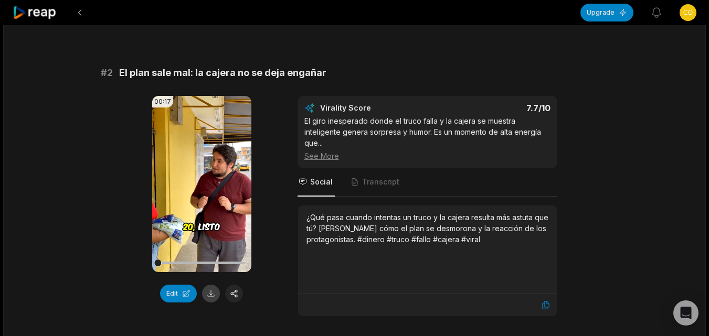
click at [217, 295] on button at bounding box center [211, 294] width 18 height 18
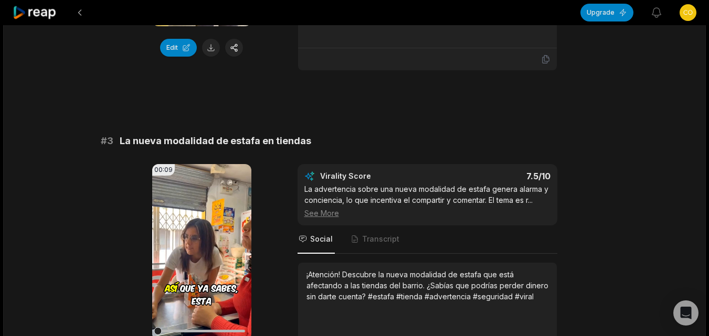
scroll to position [682, 0]
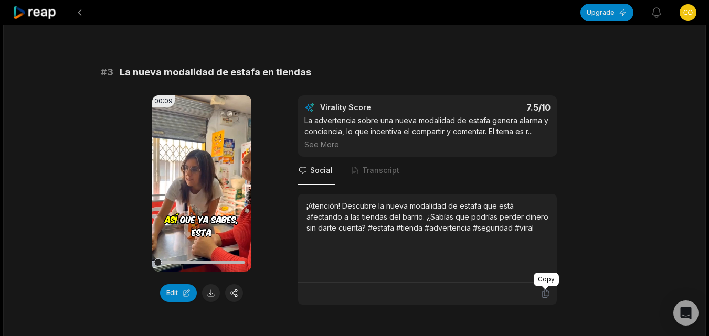
click at [548, 296] on icon at bounding box center [545, 294] width 6 height 8
click at [210, 291] on button at bounding box center [211, 293] width 18 height 18
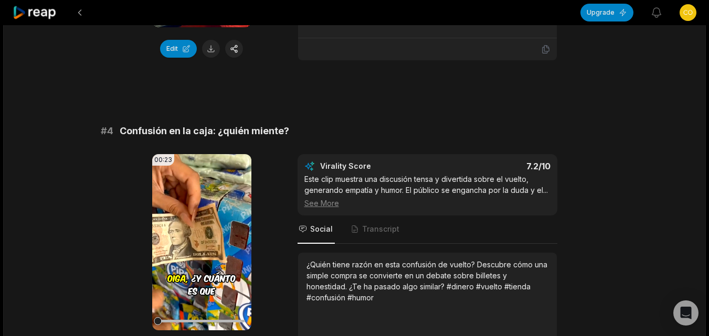
scroll to position [944, 0]
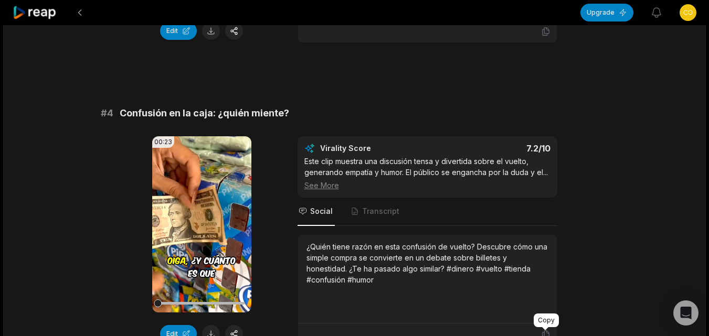
drag, startPoint x: 543, startPoint y: 333, endPoint x: 540, endPoint y: 328, distance: 6.1
click at [543, 333] on icon at bounding box center [545, 334] width 9 height 9
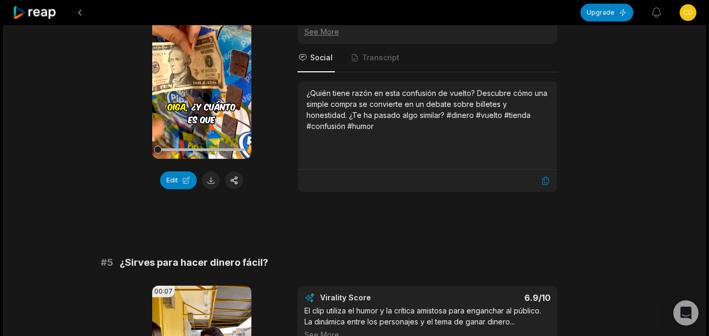
scroll to position [1102, 0]
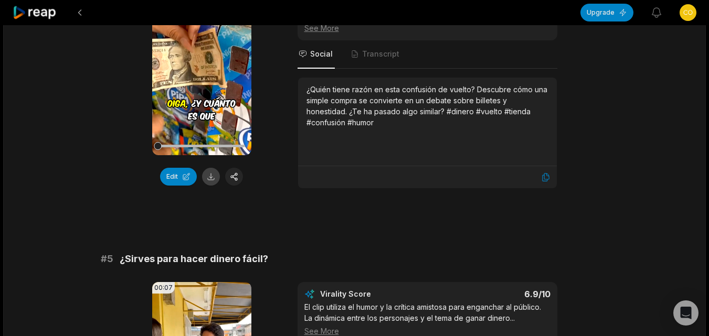
click at [212, 179] on button at bounding box center [211, 177] width 18 height 18
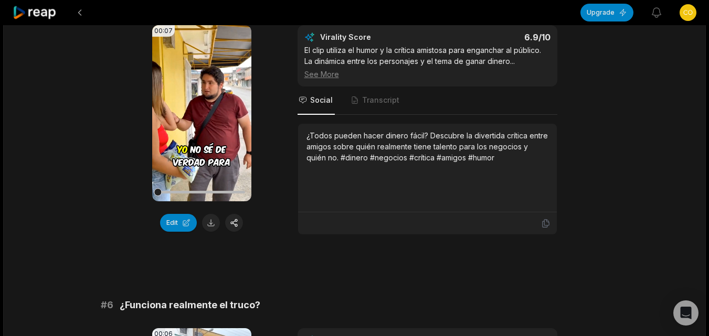
scroll to position [1364, 0]
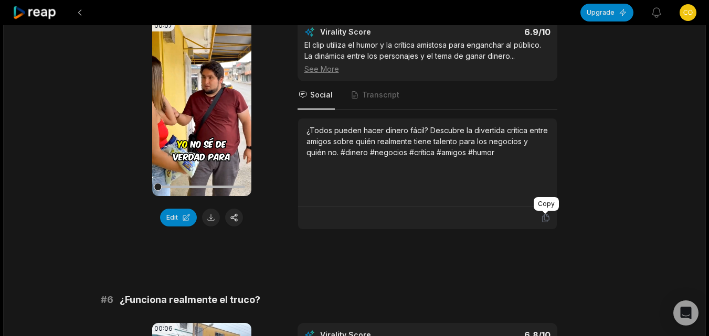
click at [543, 221] on icon at bounding box center [545, 217] width 9 height 9
click at [208, 221] on button at bounding box center [211, 218] width 18 height 18
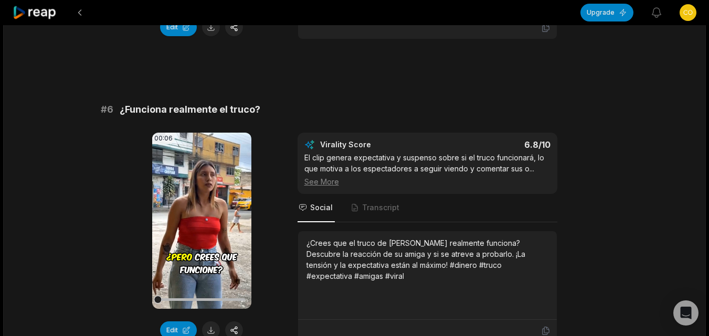
scroll to position [1626, 0]
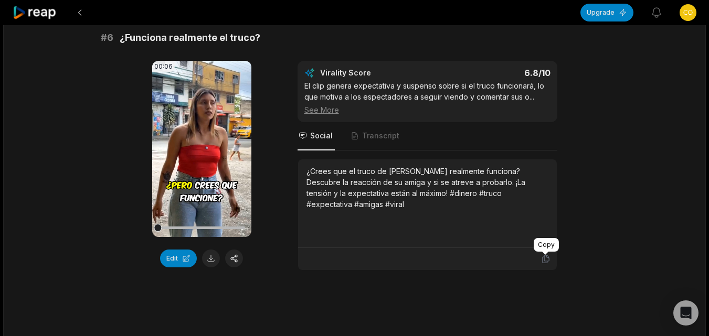
drag, startPoint x: 544, startPoint y: 259, endPoint x: 418, endPoint y: 260, distance: 126.9
click at [544, 260] on icon at bounding box center [545, 258] width 9 height 9
click at [209, 259] on button at bounding box center [211, 259] width 18 height 18
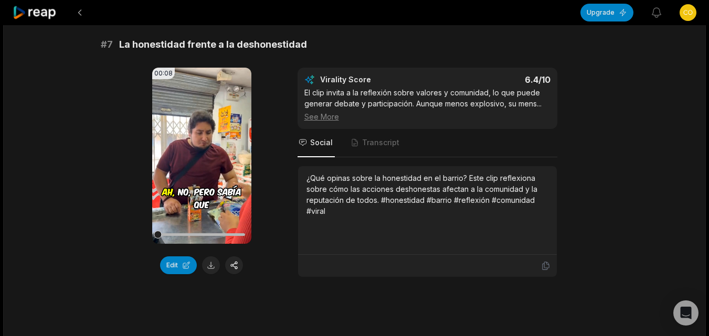
scroll to position [1941, 0]
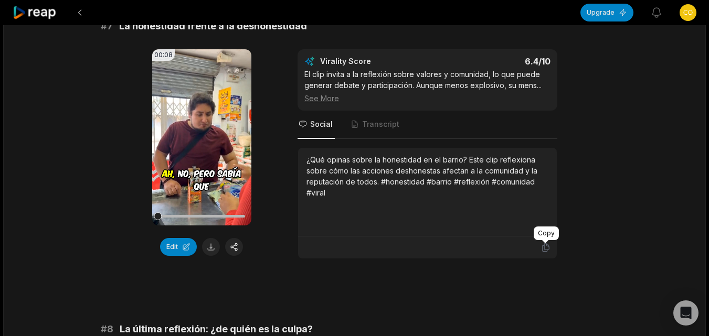
click at [546, 248] on icon at bounding box center [545, 247] width 9 height 9
click at [210, 245] on button at bounding box center [211, 247] width 18 height 18
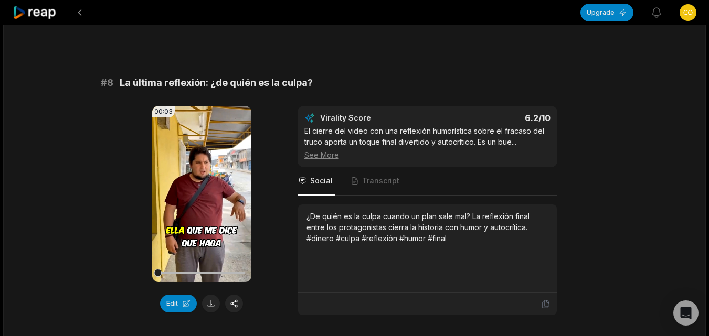
scroll to position [2203, 0]
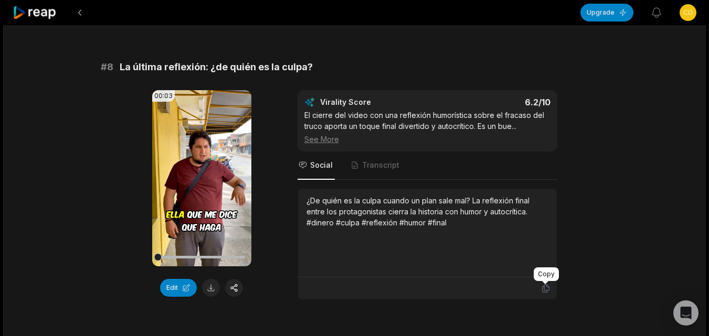
click at [543, 286] on icon at bounding box center [545, 289] width 6 height 8
click at [208, 292] on button at bounding box center [211, 288] width 18 height 18
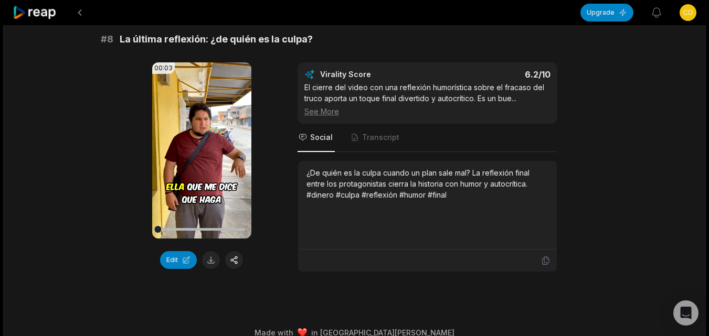
scroll to position [2246, 0]
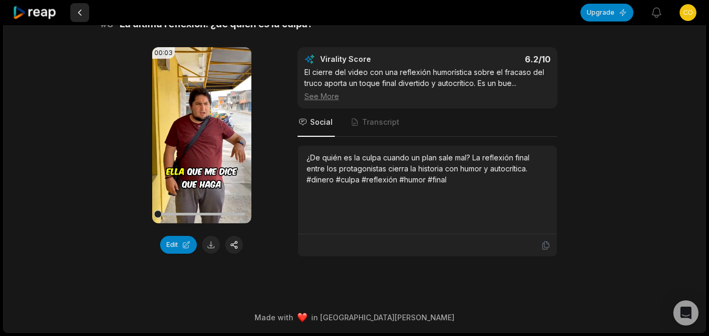
click at [81, 13] on button at bounding box center [79, 12] width 19 height 19
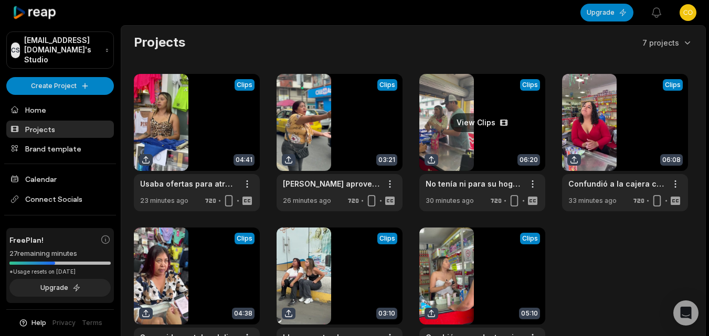
click at [455, 132] on link at bounding box center [482, 142] width 126 height 137
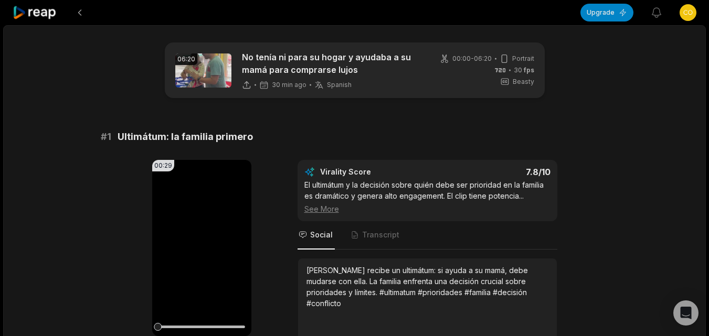
scroll to position [105, 0]
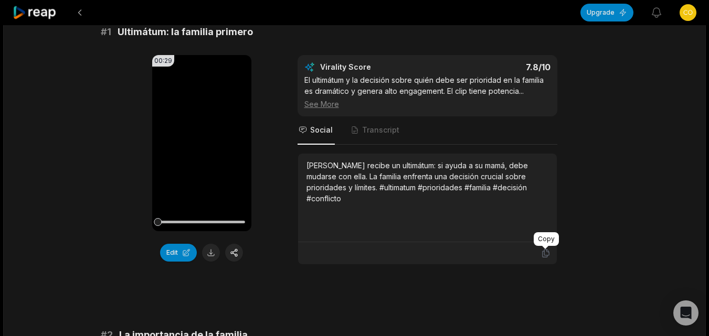
click at [544, 253] on icon at bounding box center [545, 254] width 6 height 8
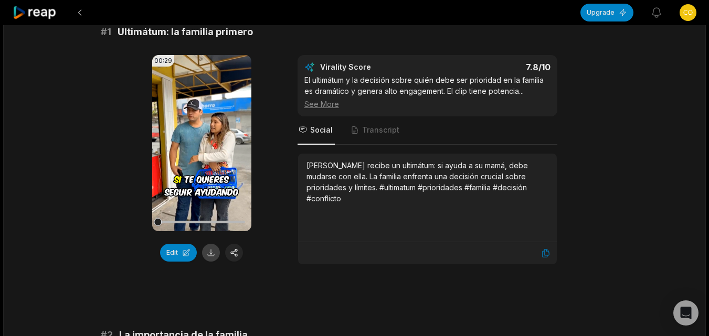
click at [216, 251] on button at bounding box center [211, 253] width 18 height 18
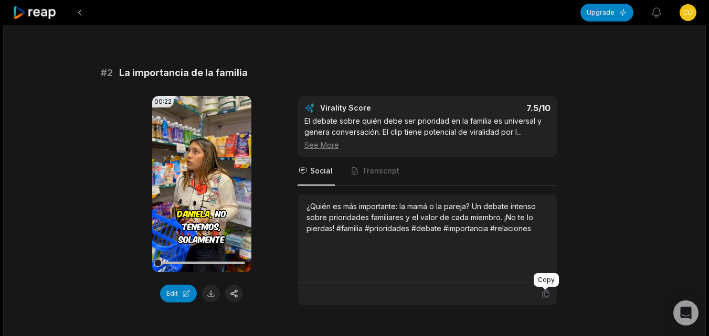
click at [544, 296] on icon at bounding box center [545, 294] width 9 height 9
click at [210, 292] on button at bounding box center [211, 294] width 18 height 18
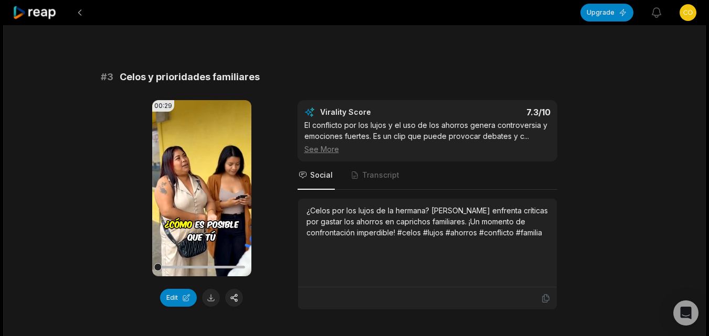
scroll to position [682, 0]
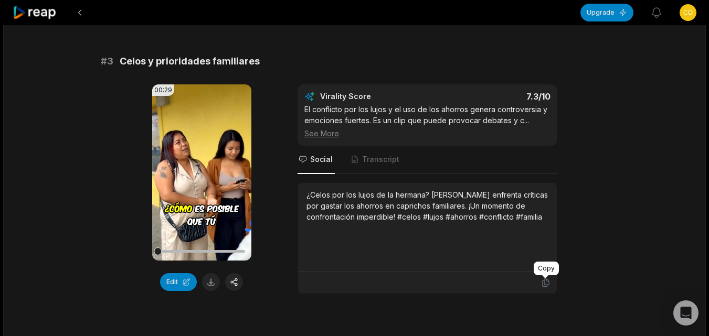
drag, startPoint x: 544, startPoint y: 283, endPoint x: 375, endPoint y: 271, distance: 169.3
click at [544, 283] on icon at bounding box center [545, 283] width 6 height 8
click at [212, 281] on button at bounding box center [211, 282] width 18 height 18
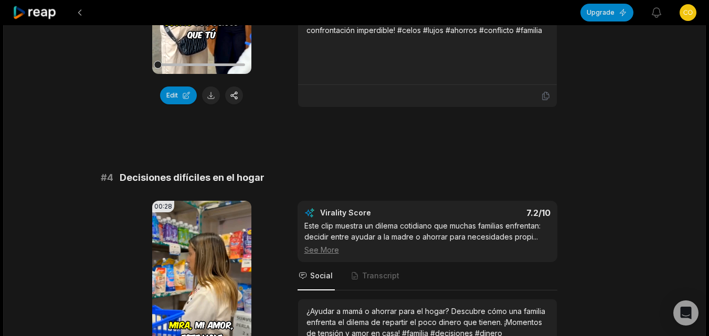
scroll to position [944, 0]
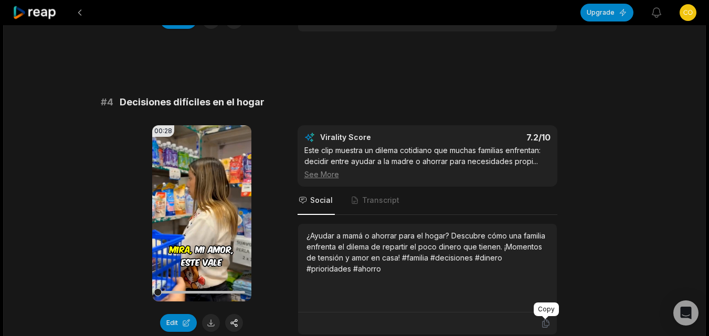
click at [541, 323] on icon at bounding box center [545, 323] width 9 height 9
click at [210, 326] on button at bounding box center [211, 323] width 18 height 18
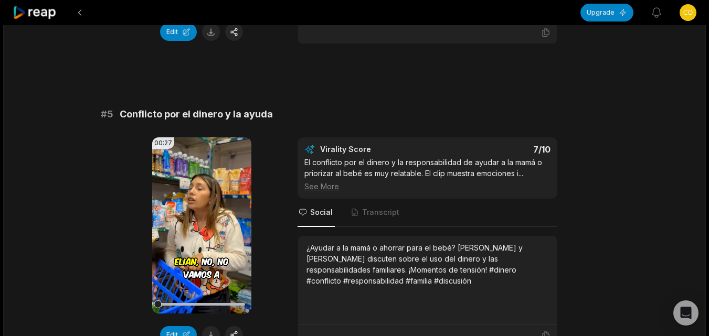
scroll to position [1259, 0]
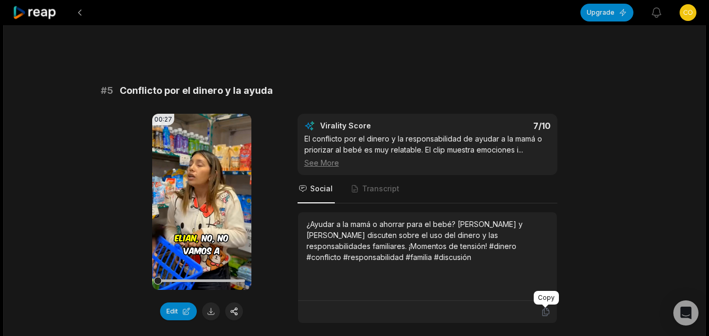
click at [541, 311] on icon at bounding box center [545, 311] width 9 height 9
click at [212, 311] on button at bounding box center [211, 312] width 18 height 18
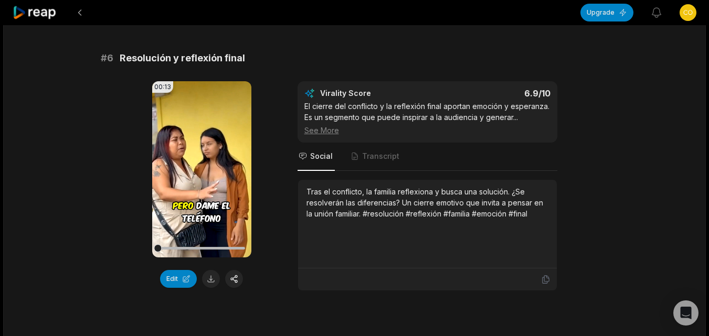
scroll to position [1626, 0]
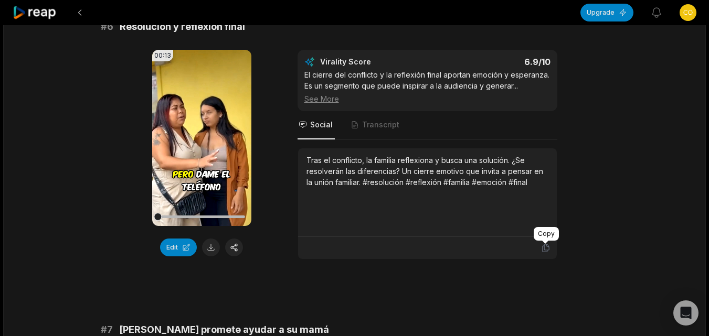
click at [544, 248] on icon at bounding box center [545, 248] width 6 height 8
click at [210, 245] on button at bounding box center [211, 248] width 18 height 18
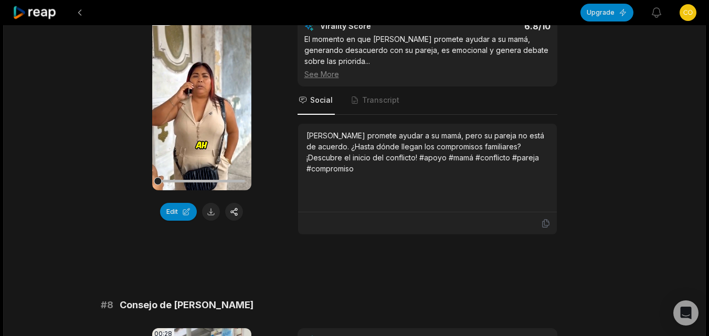
scroll to position [1993, 0]
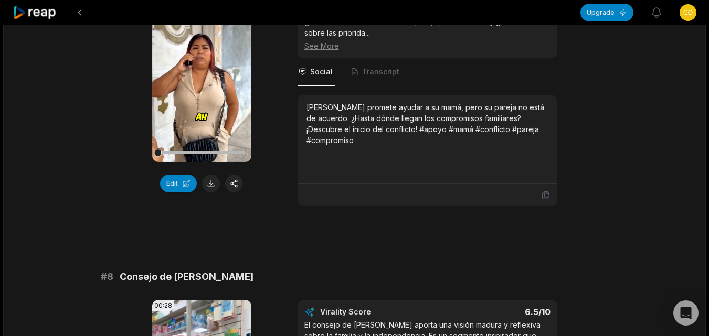
click at [455, 270] on div "# 8 Consejo de doña Raquel" at bounding box center [355, 277] width 508 height 15
click at [542, 191] on icon at bounding box center [545, 194] width 9 height 9
click at [217, 183] on button at bounding box center [211, 184] width 18 height 18
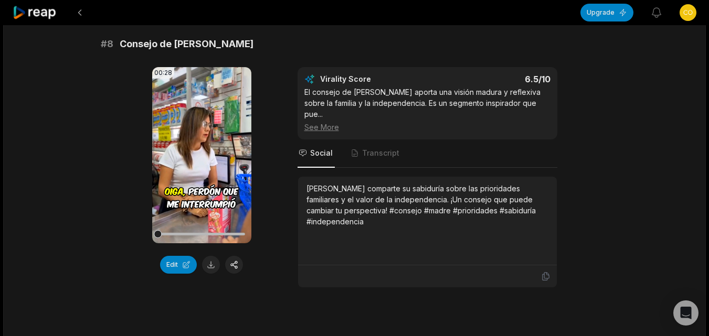
scroll to position [2246, 0]
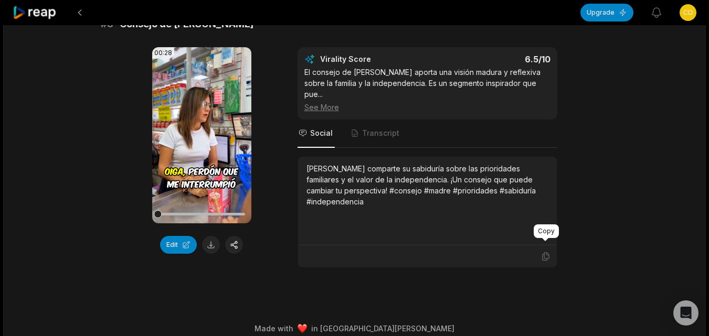
click at [541, 252] on icon at bounding box center [545, 256] width 9 height 9
click at [209, 240] on button at bounding box center [211, 245] width 18 height 18
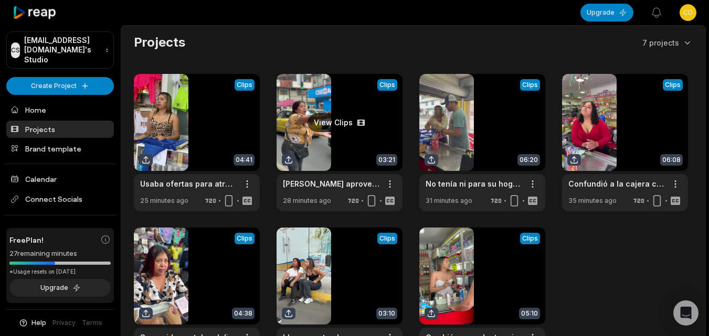
click at [330, 150] on link at bounding box center [339, 142] width 126 height 137
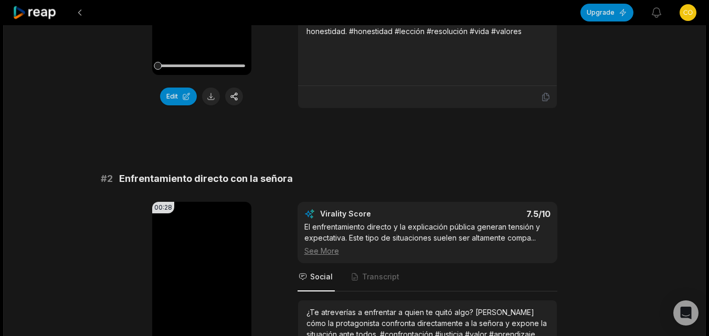
scroll to position [262, 0]
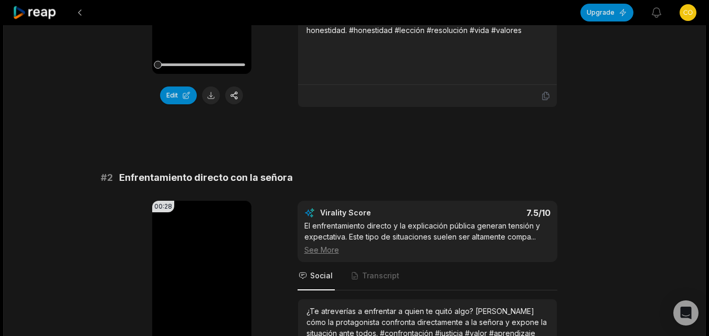
click at [548, 95] on icon at bounding box center [545, 96] width 6 height 8
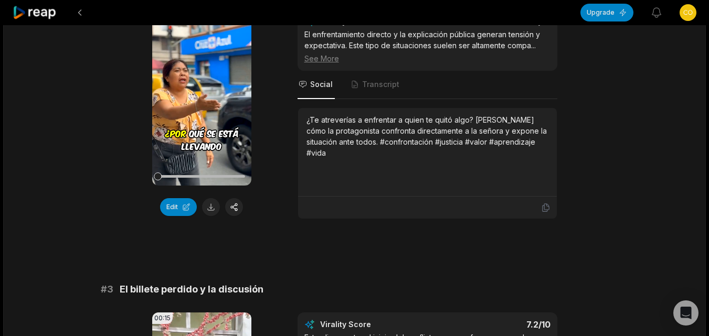
scroll to position [472, 0]
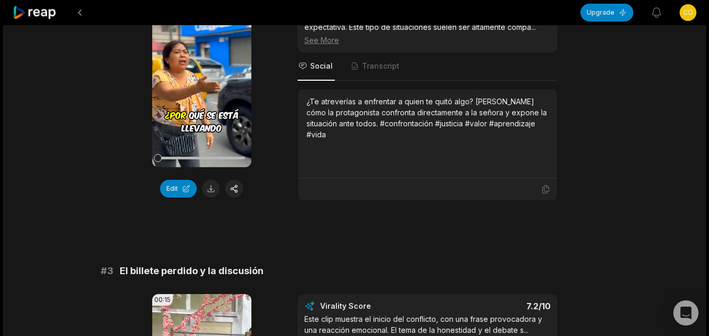
drag, startPoint x: 546, startPoint y: 189, endPoint x: 241, endPoint y: 168, distance: 305.0
click at [546, 189] on icon at bounding box center [545, 189] width 9 height 9
click at [209, 193] on button at bounding box center [211, 189] width 18 height 18
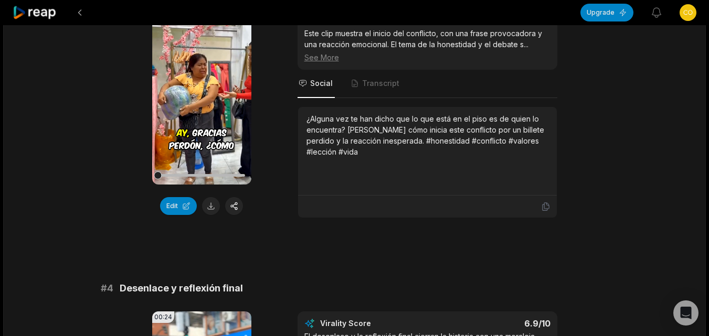
scroll to position [787, 0]
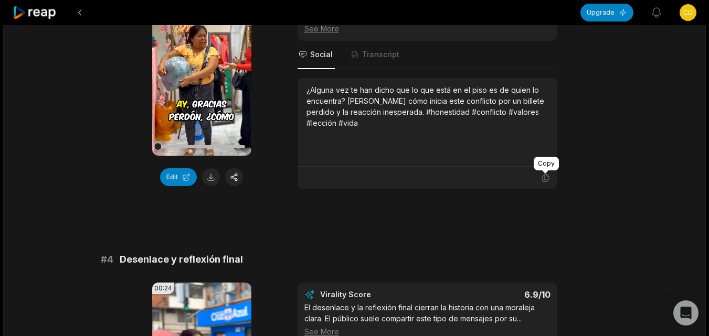
drag, startPoint x: 548, startPoint y: 179, endPoint x: 476, endPoint y: 179, distance: 71.9
click at [545, 179] on icon at bounding box center [545, 177] width 9 height 9
click at [210, 178] on button at bounding box center [211, 177] width 18 height 18
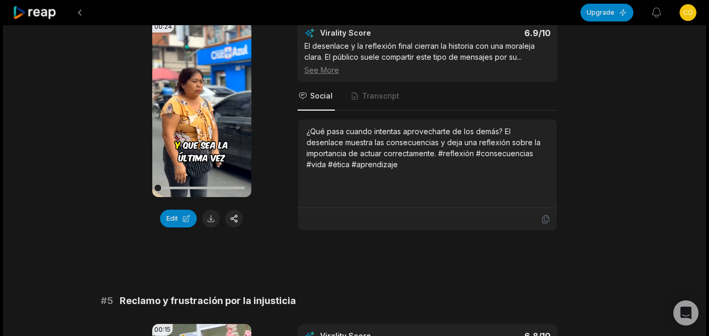
scroll to position [1049, 0]
drag, startPoint x: 543, startPoint y: 219, endPoint x: 405, endPoint y: 215, distance: 138.0
click at [542, 219] on icon at bounding box center [545, 218] width 9 height 9
click at [215, 215] on button at bounding box center [211, 218] width 18 height 18
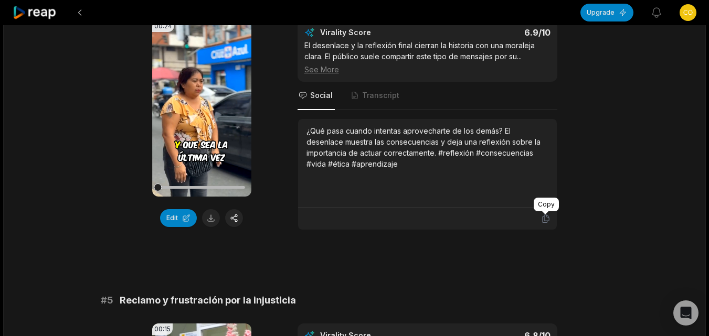
click at [542, 216] on icon at bounding box center [545, 218] width 9 height 9
click at [548, 220] on icon at bounding box center [545, 219] width 6 height 8
click at [204, 219] on button at bounding box center [211, 218] width 18 height 18
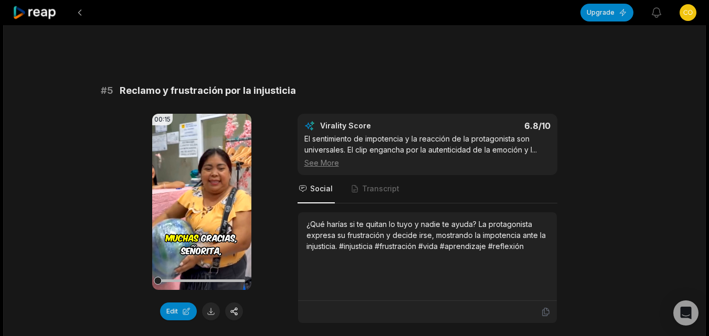
scroll to position [1311, 0]
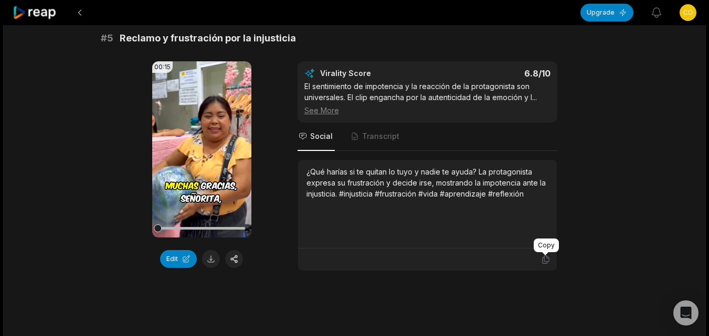
drag, startPoint x: 542, startPoint y: 261, endPoint x: 488, endPoint y: 259, distance: 54.1
click at [542, 261] on icon at bounding box center [545, 259] width 9 height 9
click at [211, 259] on button at bounding box center [211, 259] width 18 height 18
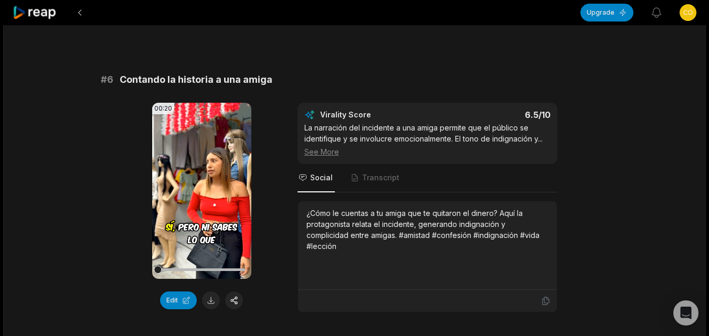
scroll to position [1574, 0]
drag, startPoint x: 543, startPoint y: 301, endPoint x: 512, endPoint y: 304, distance: 30.6
click at [543, 301] on icon at bounding box center [545, 300] width 9 height 9
click at [204, 301] on button at bounding box center [211, 300] width 18 height 18
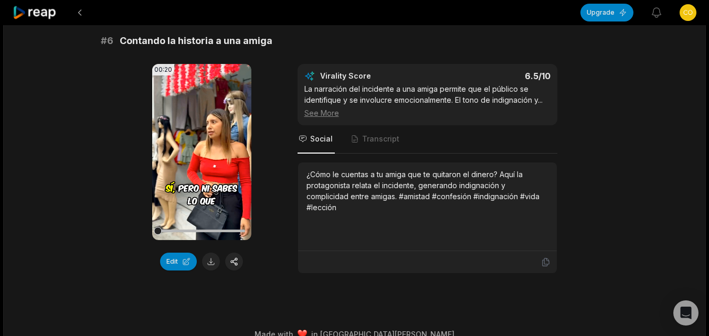
scroll to position [1629, 0]
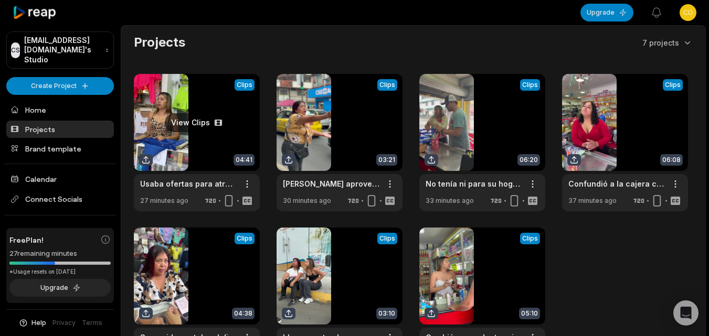
click at [199, 147] on link at bounding box center [197, 142] width 126 height 137
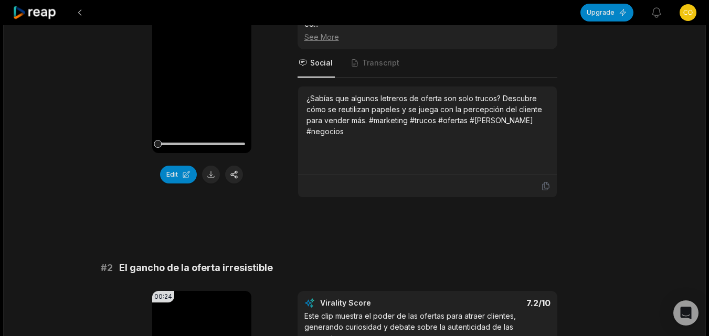
scroll to position [210, 0]
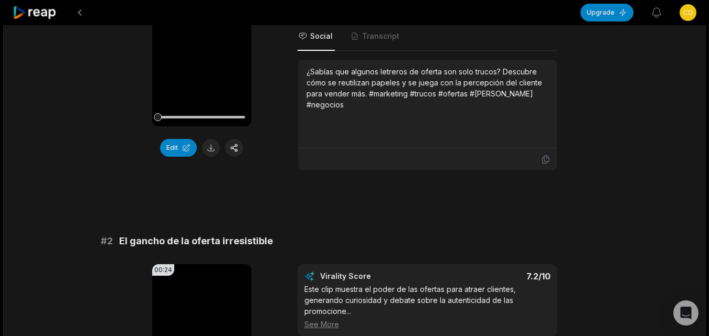
click at [542, 155] on icon at bounding box center [545, 159] width 9 height 9
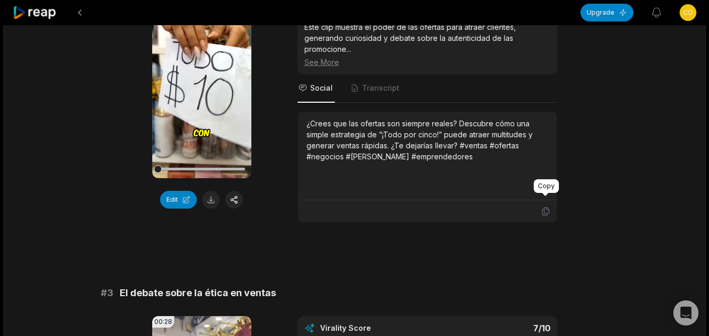
click at [543, 207] on icon at bounding box center [545, 211] width 9 height 9
click at [212, 191] on button at bounding box center [211, 200] width 18 height 18
click at [544, 208] on icon at bounding box center [545, 212] width 6 height 8
click at [215, 191] on button at bounding box center [211, 200] width 18 height 18
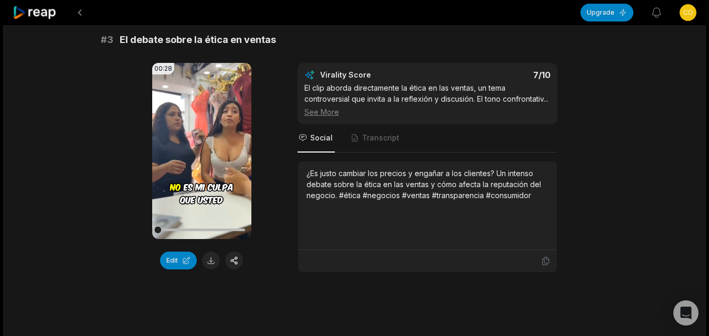
scroll to position [734, 0]
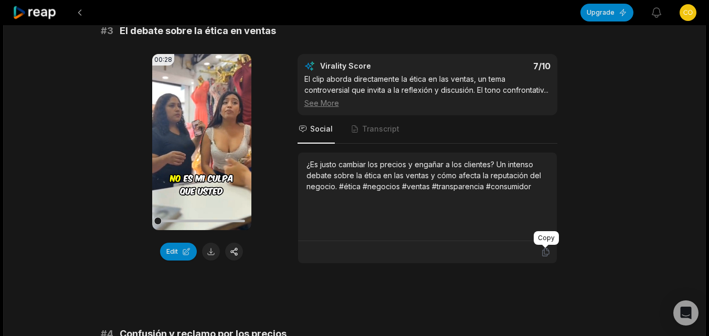
drag, startPoint x: 545, startPoint y: 253, endPoint x: 506, endPoint y: 260, distance: 39.4
click at [545, 253] on icon at bounding box center [545, 252] width 9 height 9
click at [212, 243] on button at bounding box center [211, 252] width 18 height 18
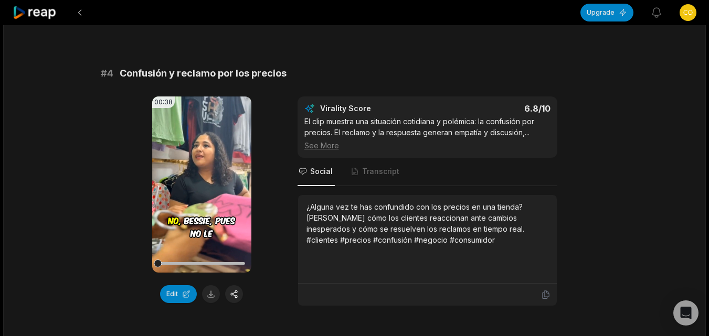
scroll to position [997, 0]
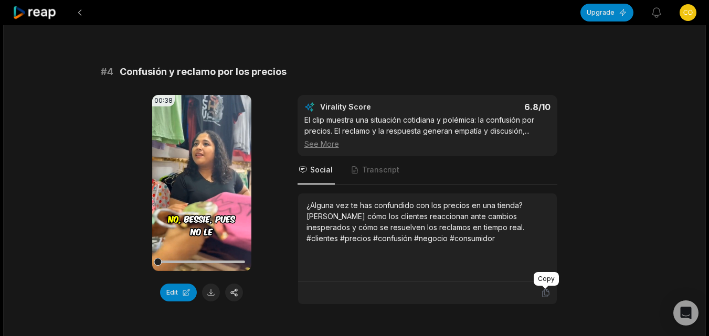
click at [543, 294] on icon at bounding box center [545, 293] width 9 height 9
click at [208, 288] on button at bounding box center [211, 293] width 18 height 18
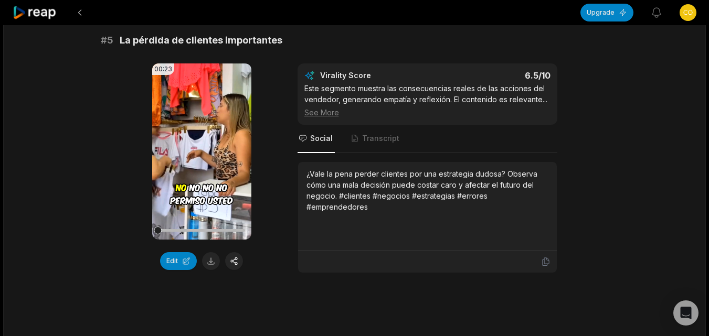
scroll to position [1364, 0]
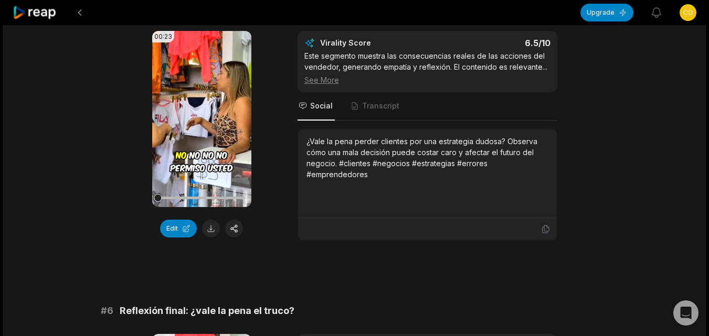
drag, startPoint x: 543, startPoint y: 230, endPoint x: 475, endPoint y: 230, distance: 68.2
click at [544, 229] on icon at bounding box center [545, 229] width 9 height 9
click at [210, 234] on button at bounding box center [211, 229] width 18 height 18
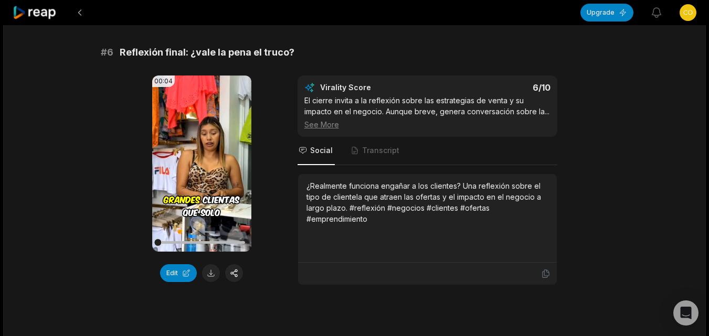
scroll to position [1626, 0]
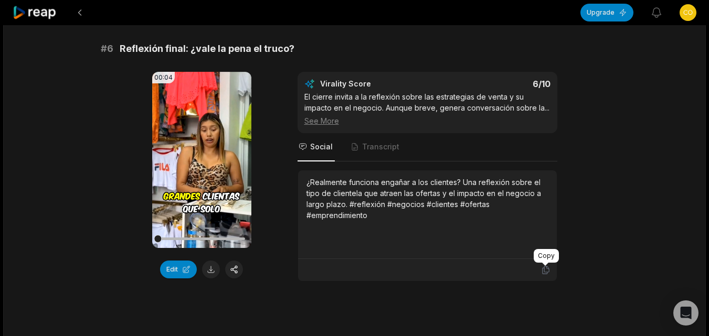
click at [544, 271] on icon at bounding box center [545, 269] width 9 height 9
click at [211, 271] on button at bounding box center [211, 270] width 18 height 18
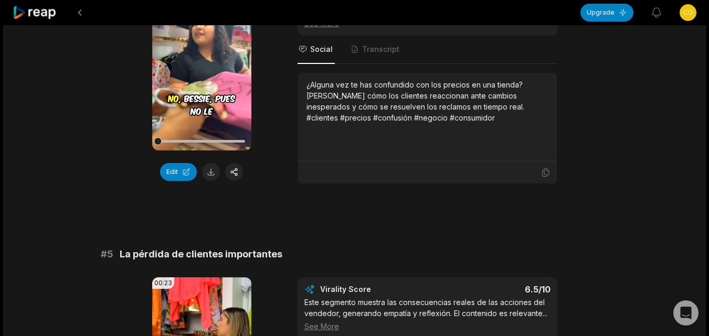
scroll to position [864, 0]
